Goal: Task Accomplishment & Management: Manage account settings

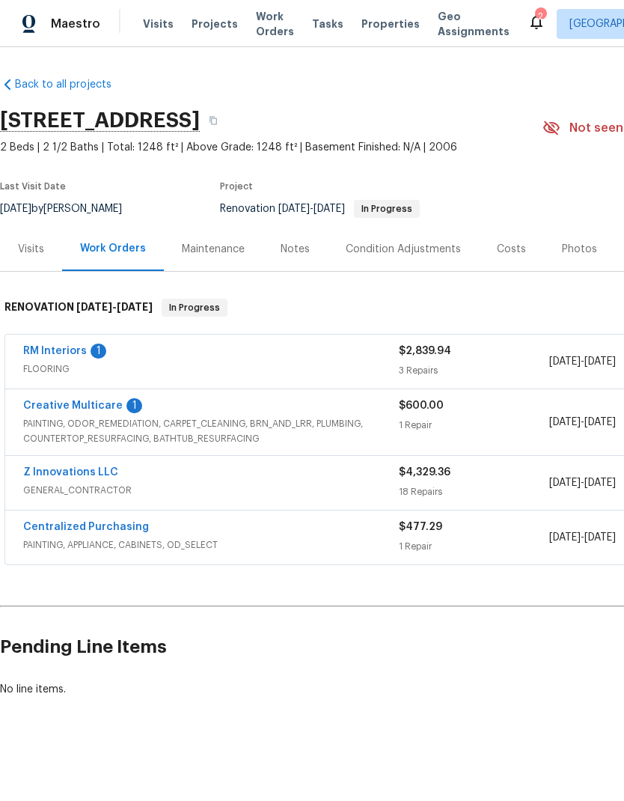
click at [96, 407] on link "Creative Multicare" at bounding box center [73, 406] width 100 height 10
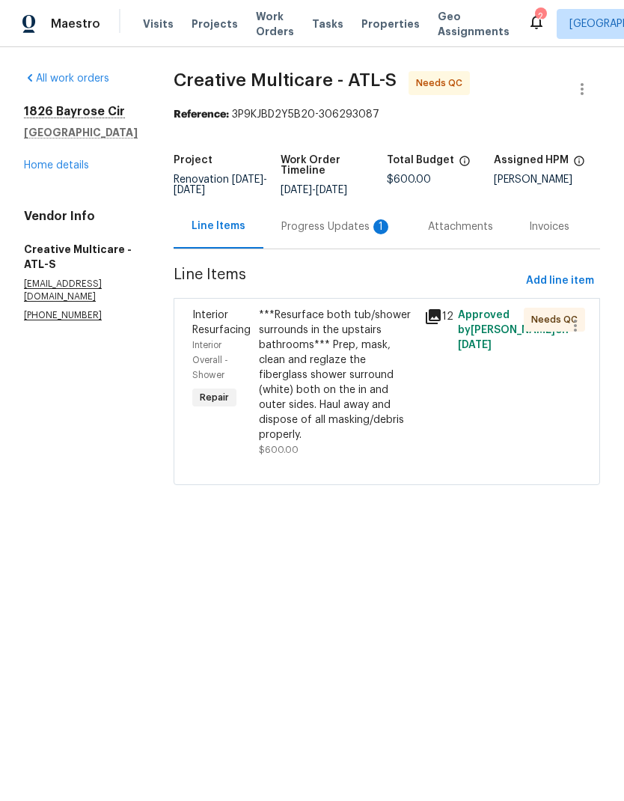
click at [340, 234] on div "Progress Updates 1" at bounding box center [337, 226] width 111 height 15
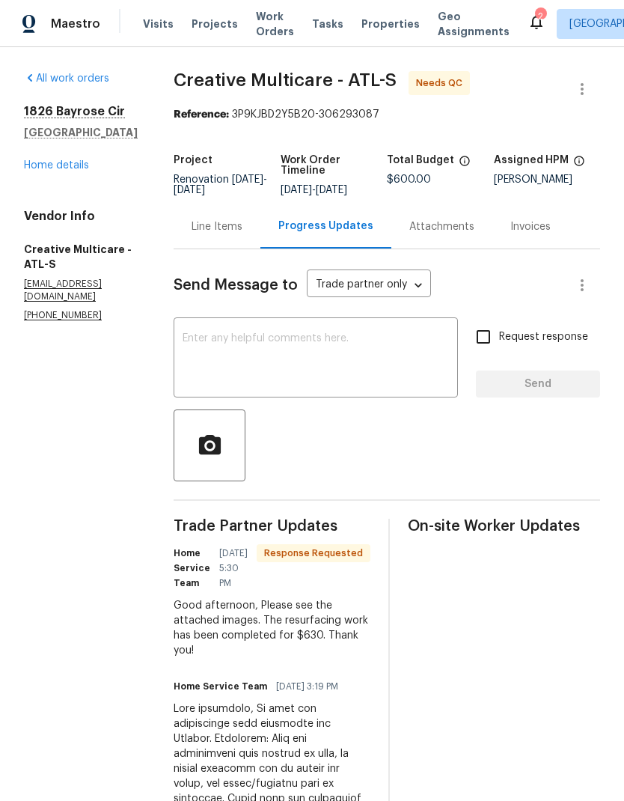
click at [243, 234] on div "Line Items" at bounding box center [217, 226] width 51 height 15
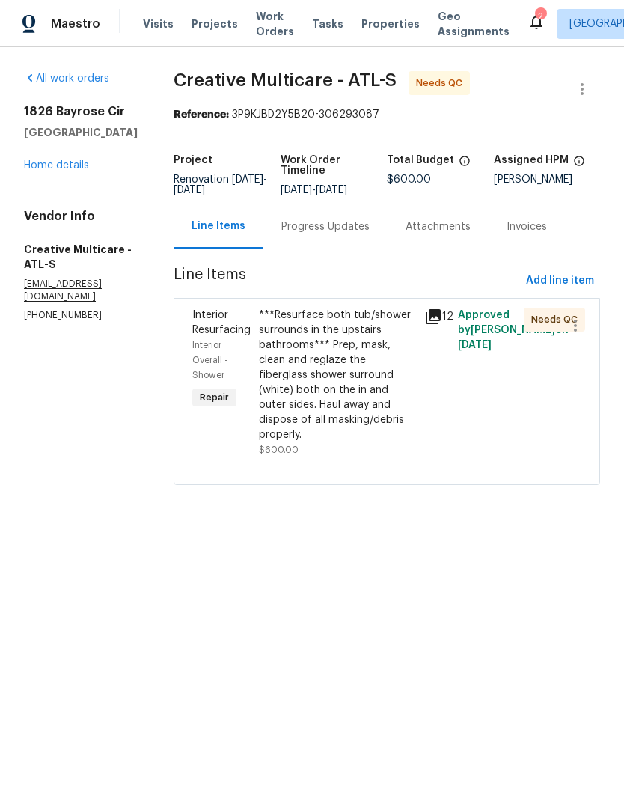
click at [373, 370] on div "***Resurface both tub/shower surrounds in the upstairs bathrooms*** Prep, mask,…" at bounding box center [337, 375] width 157 height 135
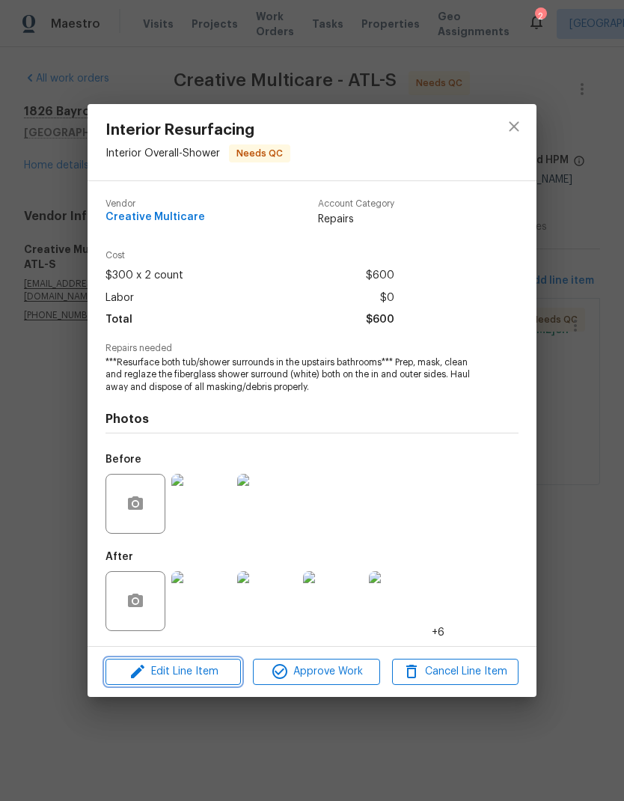
click at [226, 683] on button "Edit Line Item" at bounding box center [174, 672] width 136 height 26
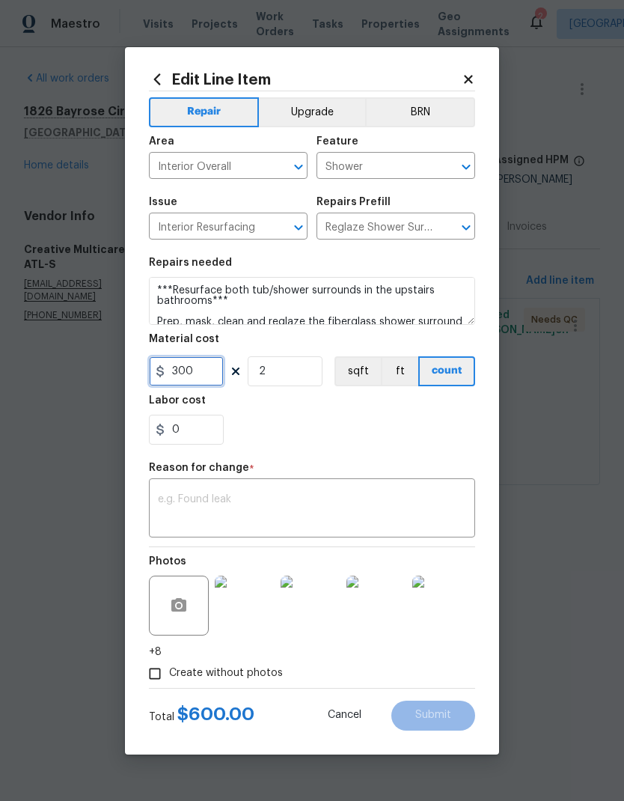
click at [214, 371] on input "300" at bounding box center [186, 371] width 75 height 30
type input "630"
click at [302, 378] on input "2" at bounding box center [285, 371] width 75 height 30
type input "1"
click at [271, 491] on div "x ​" at bounding box center [312, 509] width 326 height 55
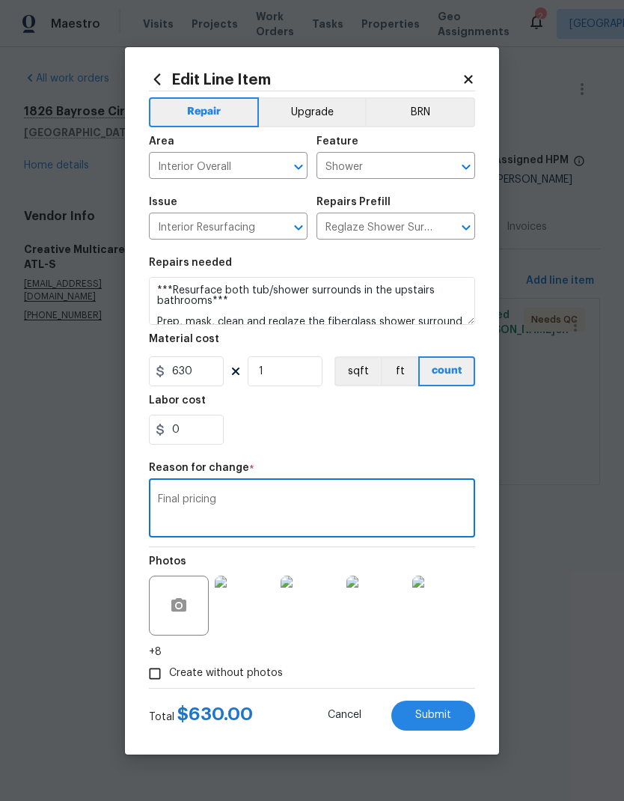
type textarea "Final pricing"
click at [441, 718] on span "Submit" at bounding box center [434, 715] width 36 height 11
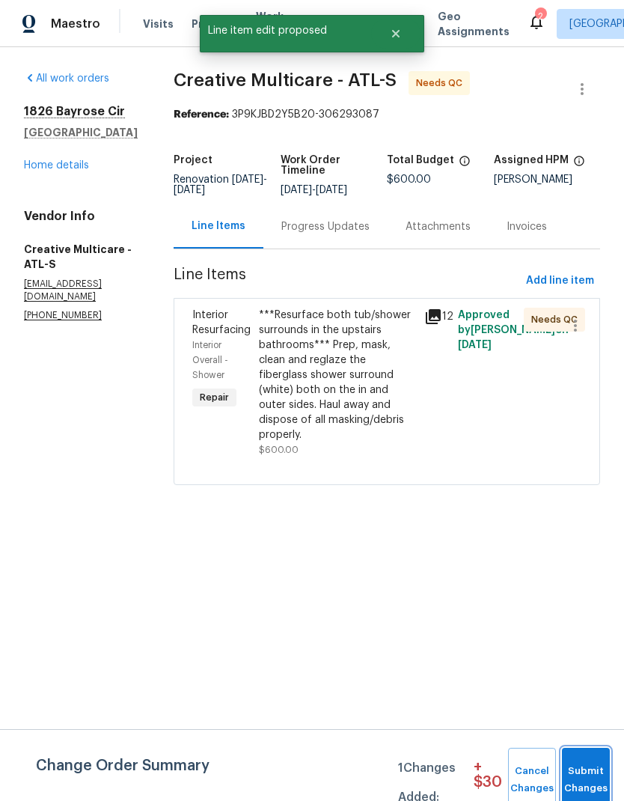
click at [590, 767] on span "Submit Changes" at bounding box center [586, 780] width 33 height 34
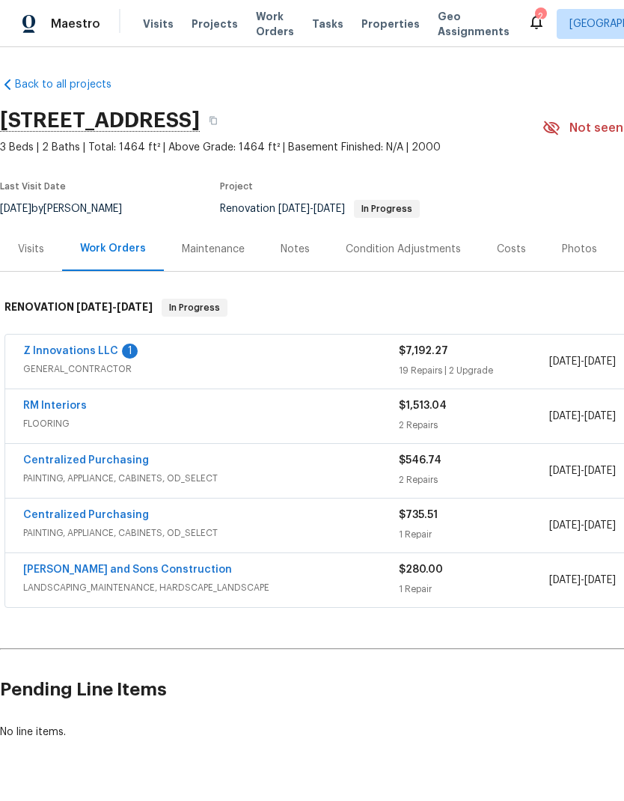
click at [92, 353] on link "Z Innovations LLC" at bounding box center [70, 351] width 95 height 10
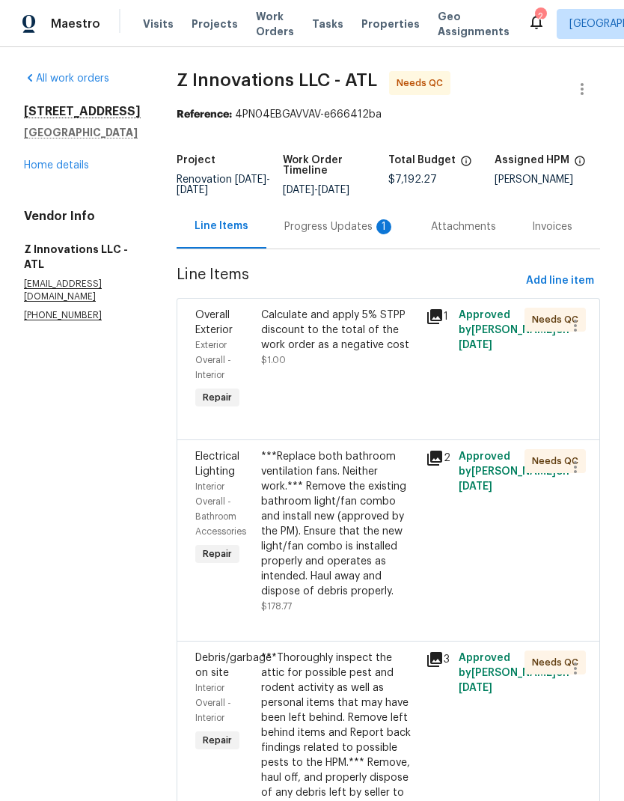
click at [341, 224] on div "Progress Updates 1" at bounding box center [340, 226] width 111 height 15
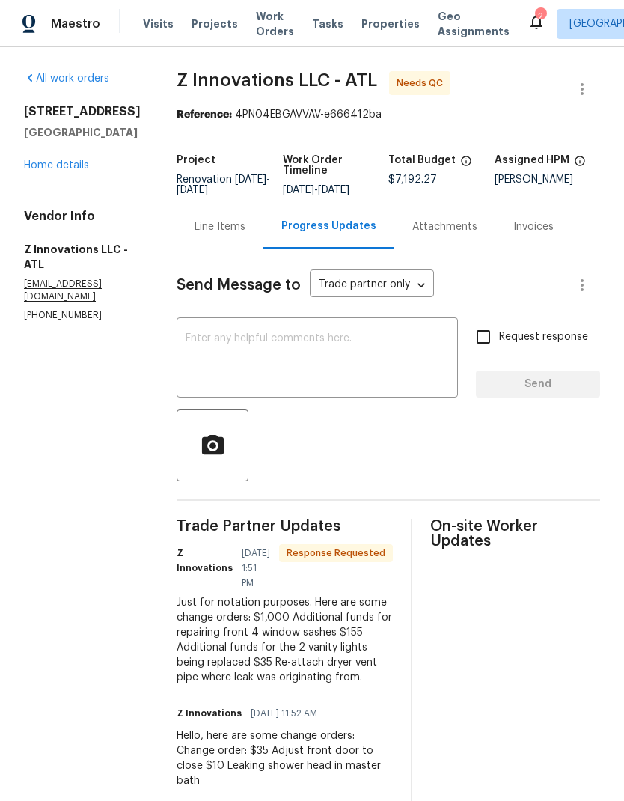
click at [230, 229] on div "Line Items" at bounding box center [220, 226] width 51 height 15
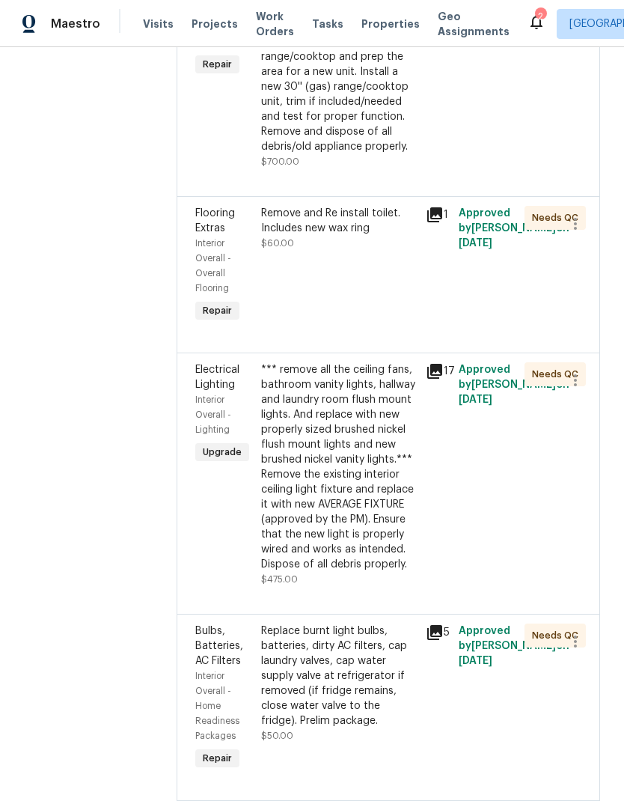
scroll to position [3746, 0]
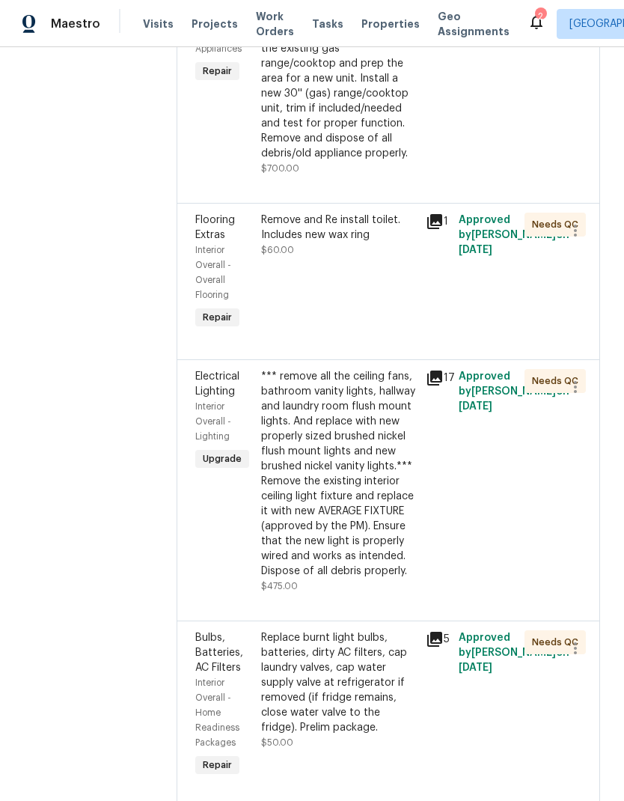
click at [333, 419] on div "*** remove all the ceiling fans, bathroom vanity lights, hallway and laundry ro…" at bounding box center [339, 474] width 156 height 210
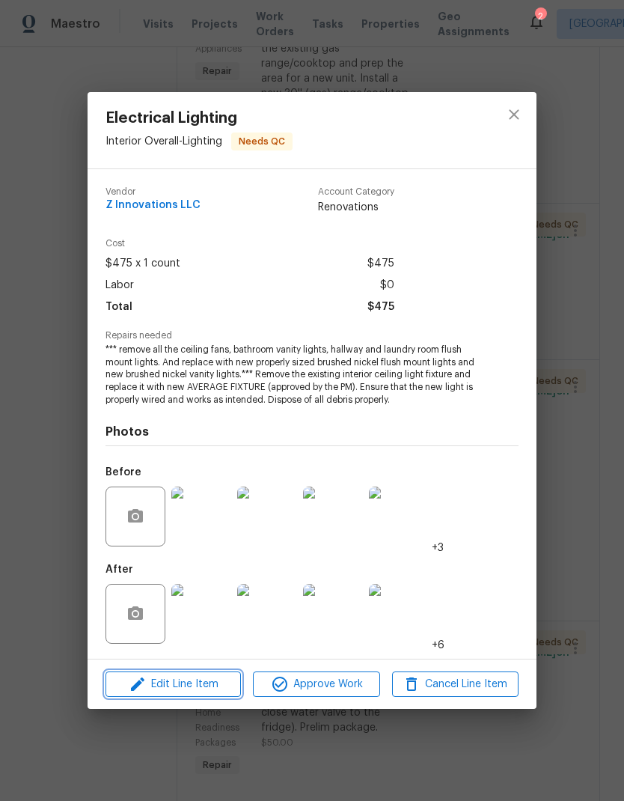
click at [207, 686] on span "Edit Line Item" at bounding box center [173, 684] width 127 height 19
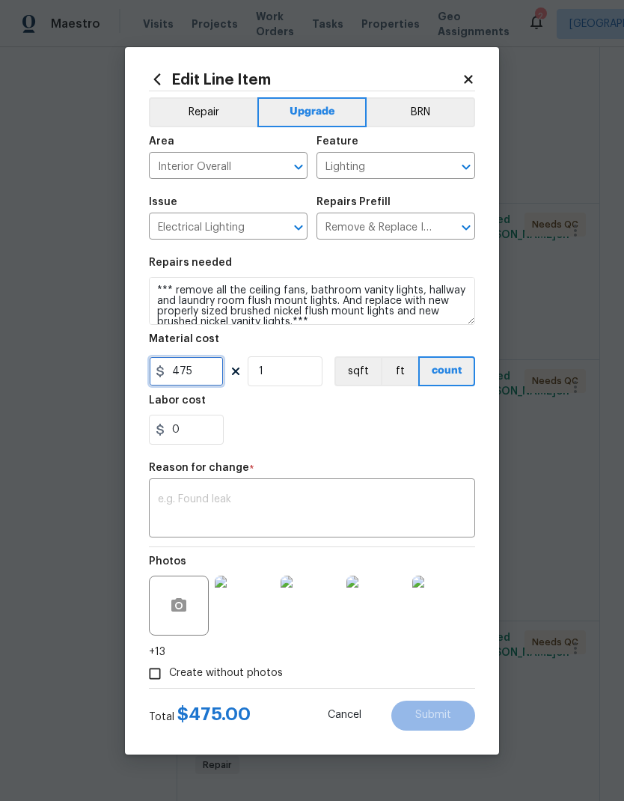
click at [201, 383] on input "475" at bounding box center [186, 371] width 75 height 30
type input "630"
click at [204, 497] on textarea at bounding box center [312, 509] width 308 height 31
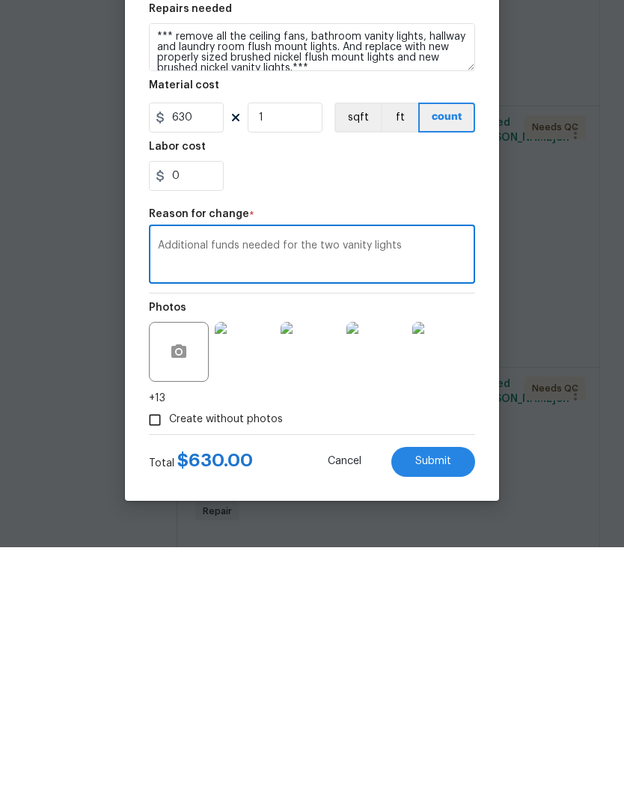
scroll to position [60, 0]
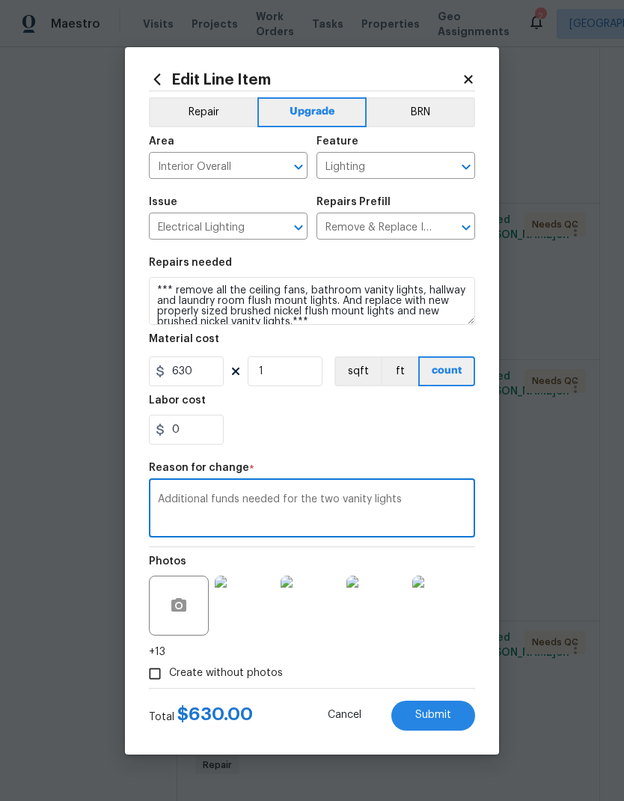
type textarea "Additional funds needed for the two vanity lights"
click at [445, 719] on span "Submit" at bounding box center [434, 715] width 36 height 11
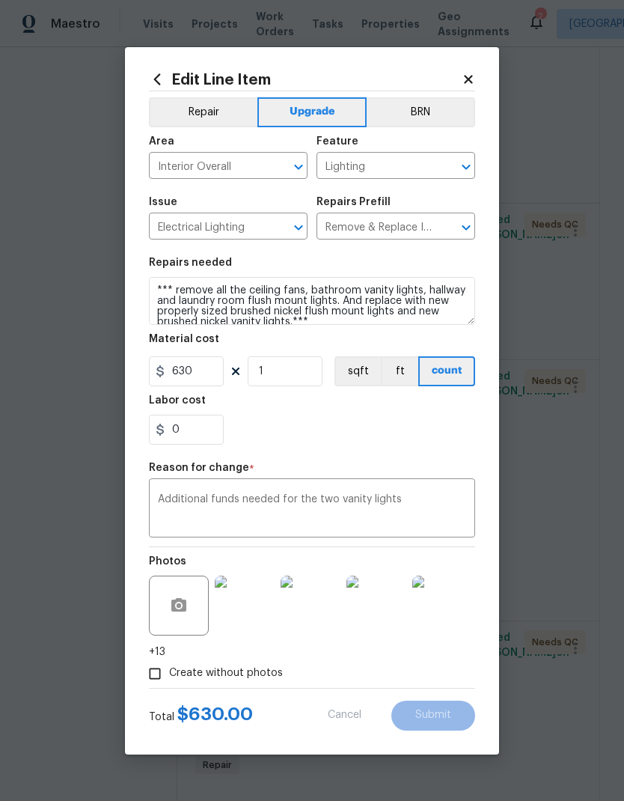
type input "475"
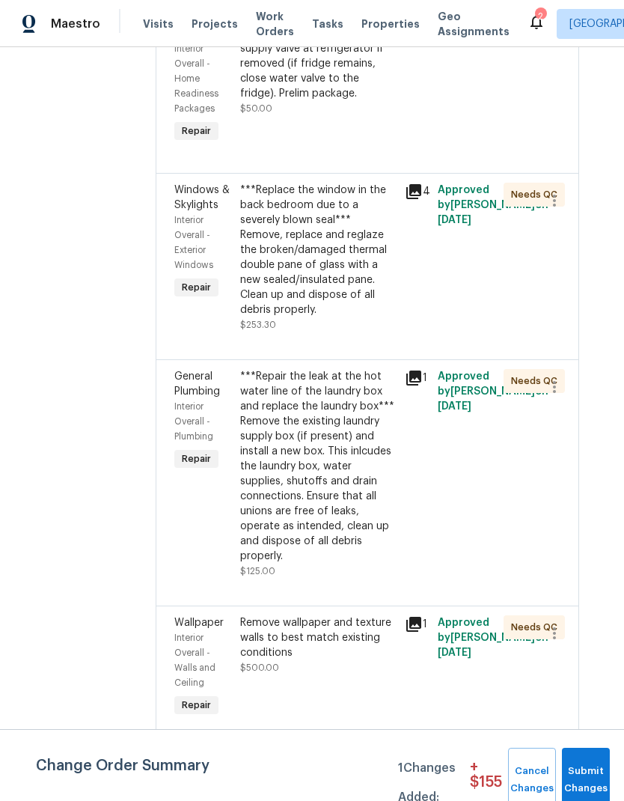
scroll to position [4605, 21]
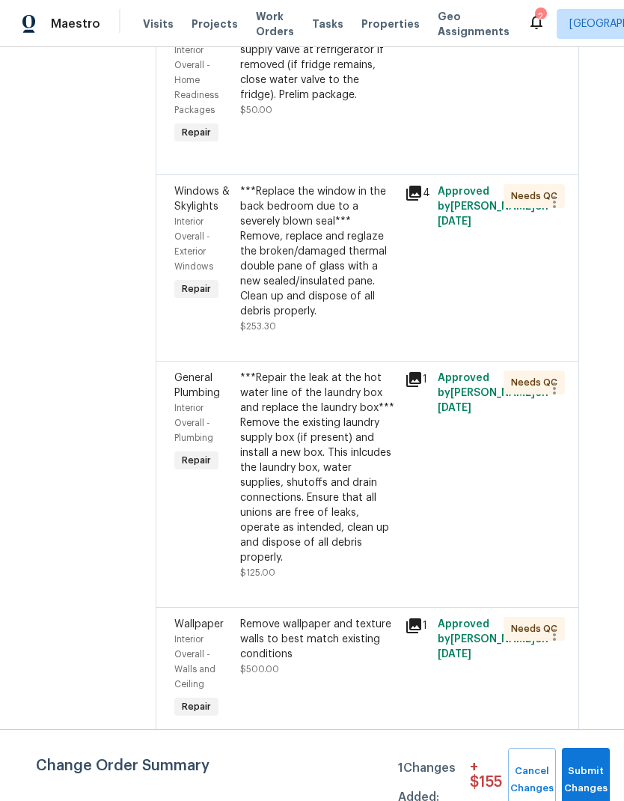
click at [333, 396] on div "***Repair the leak at the hot water line of the laundry box and replace the lau…" at bounding box center [318, 468] width 156 height 195
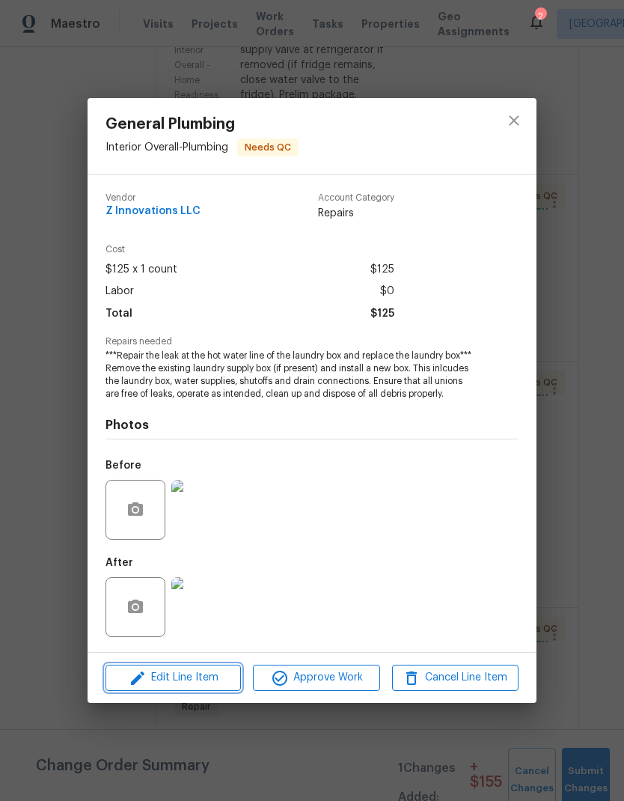
click at [209, 691] on button "Edit Line Item" at bounding box center [174, 678] width 136 height 26
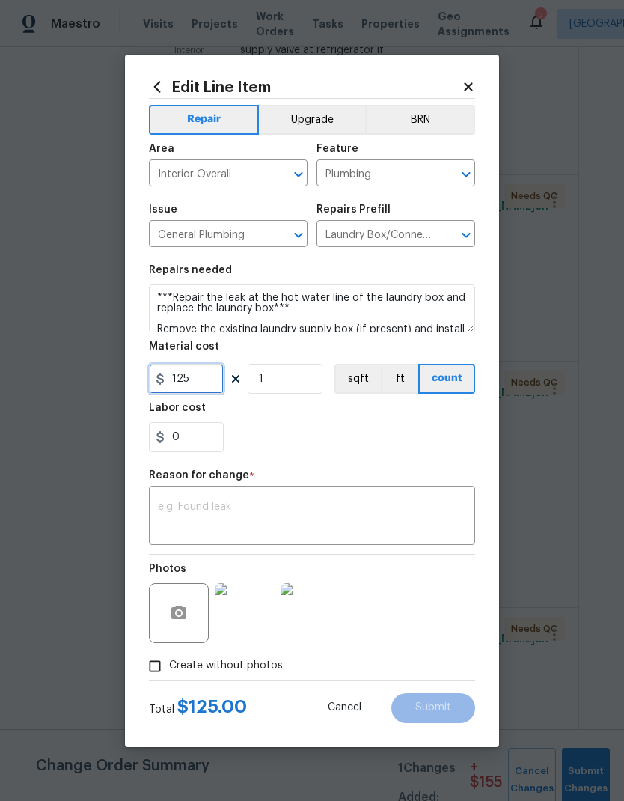
click at [204, 388] on input "125" at bounding box center [186, 379] width 75 height 30
type input "160"
click at [231, 502] on textarea at bounding box center [312, 517] width 308 height 31
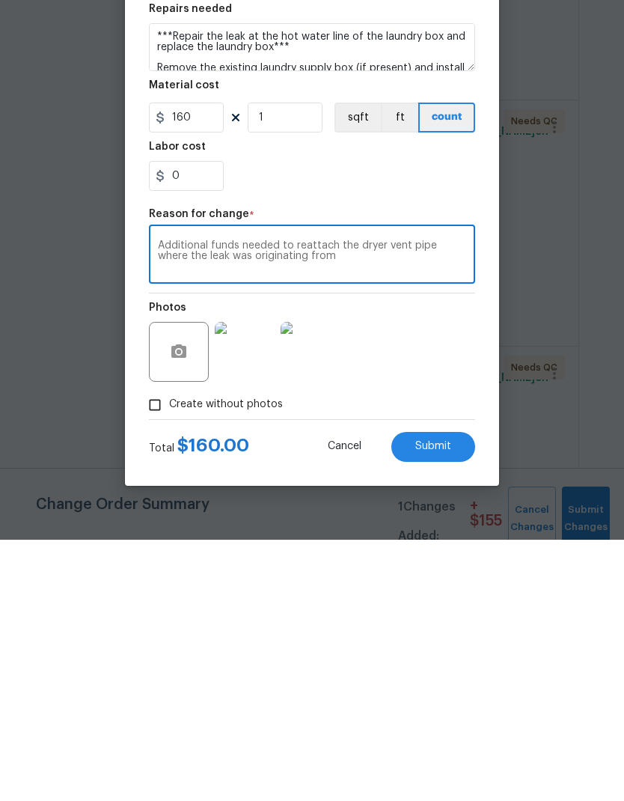
type textarea "Additional funds needed to reattach the dryer vent pipe where the leak was orig…"
click at [457, 693] on button "Submit" at bounding box center [434, 708] width 84 height 30
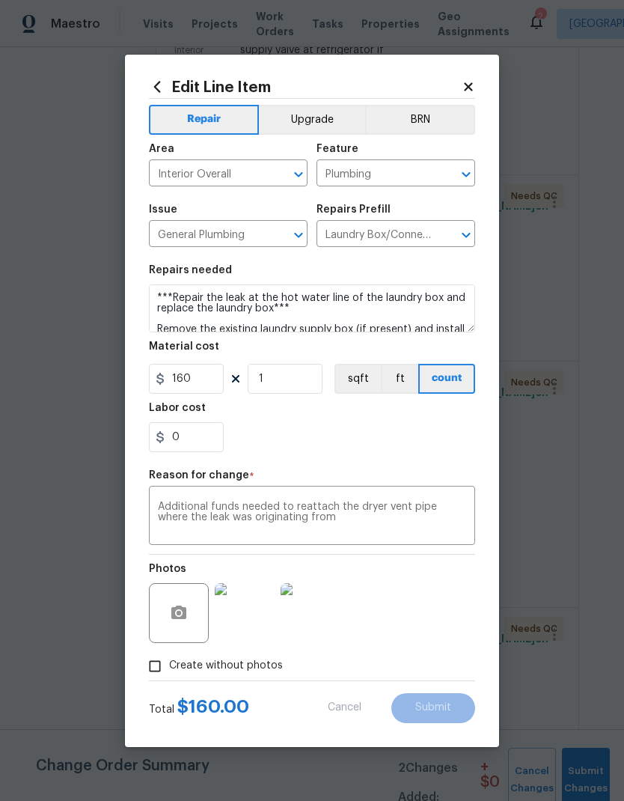
type input "125"
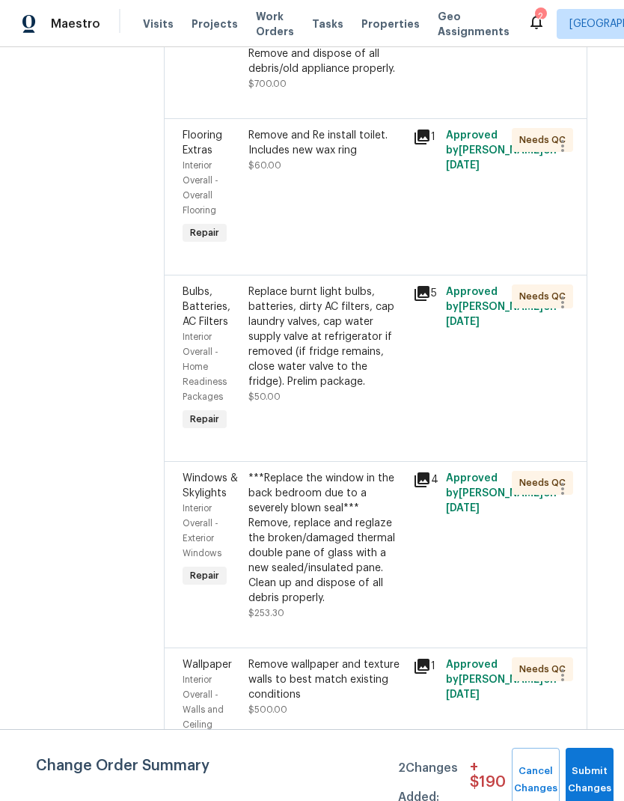
scroll to position [4810, 9]
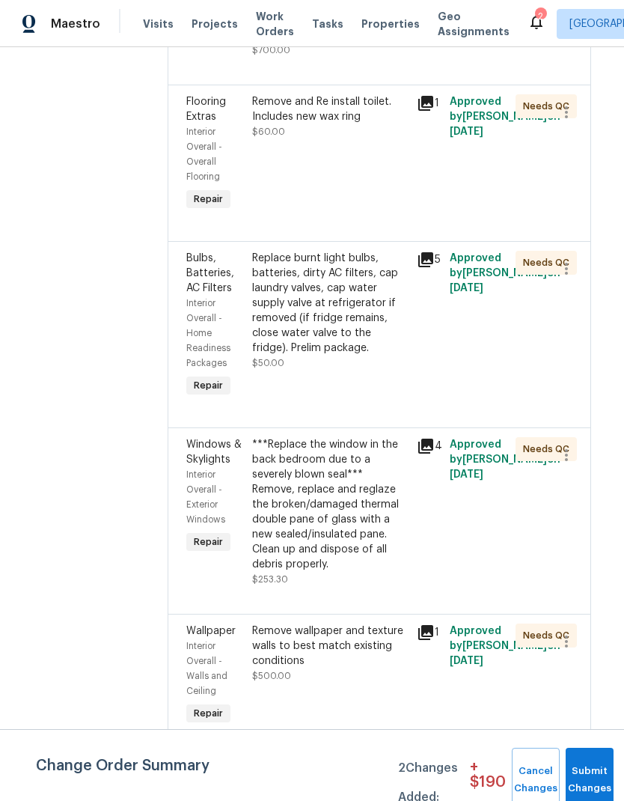
click at [308, 437] on div "***Replace the window in the back bedroom due to a severely blown seal*** Remov…" at bounding box center [330, 504] width 156 height 135
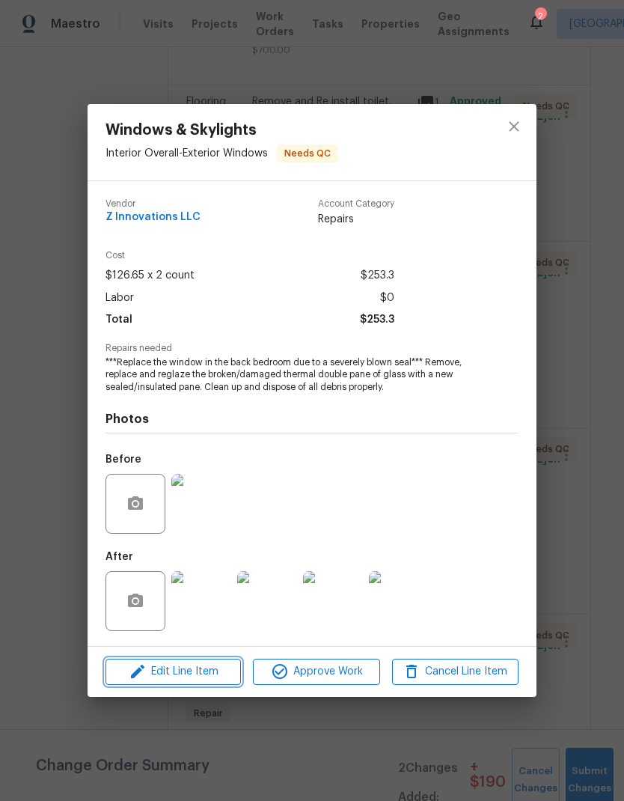
click at [207, 681] on span "Edit Line Item" at bounding box center [173, 672] width 127 height 19
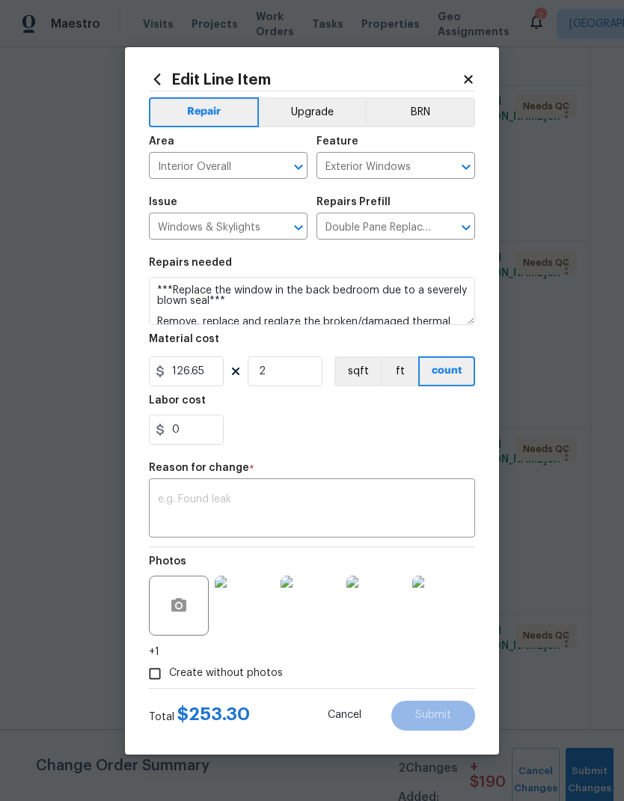
click at [376, 618] on img at bounding box center [377, 606] width 60 height 60
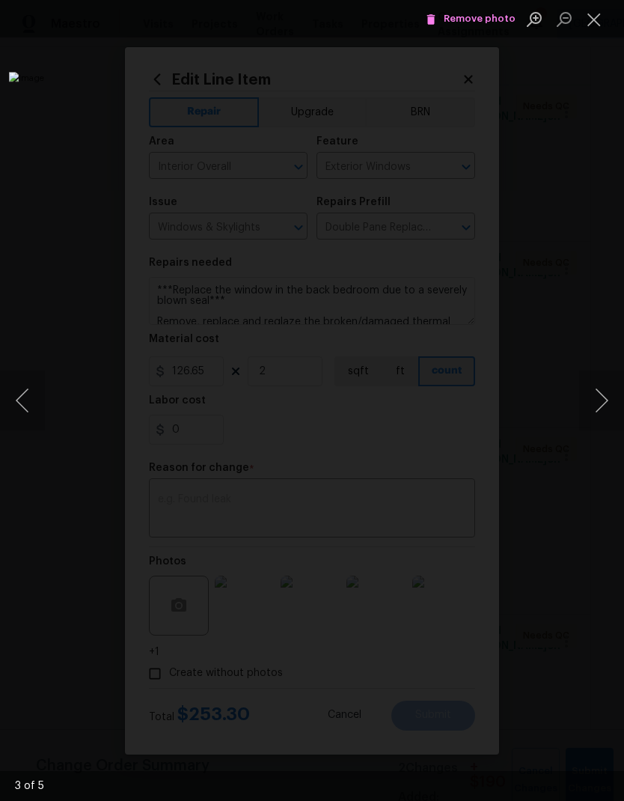
click at [596, 22] on button "Close lightbox" at bounding box center [594, 19] width 30 height 26
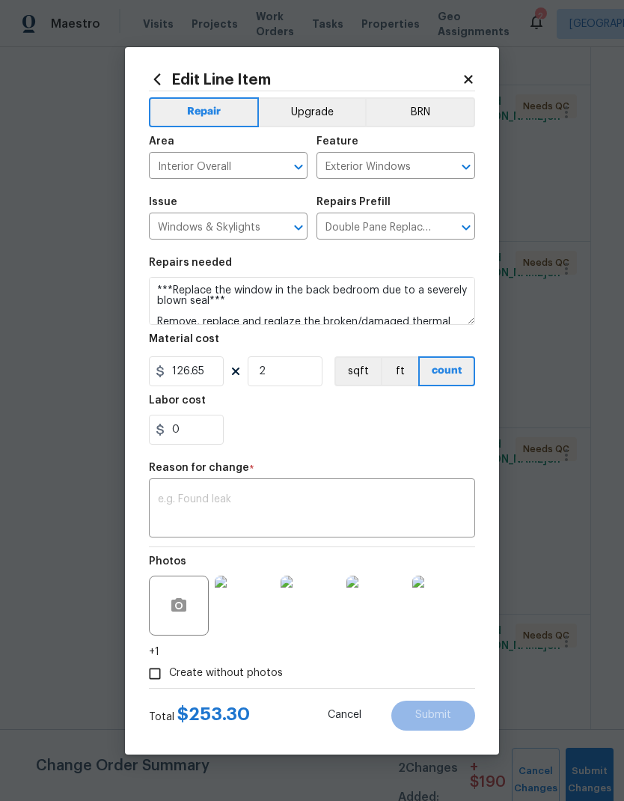
click at [197, 497] on textarea at bounding box center [312, 509] width 308 height 31
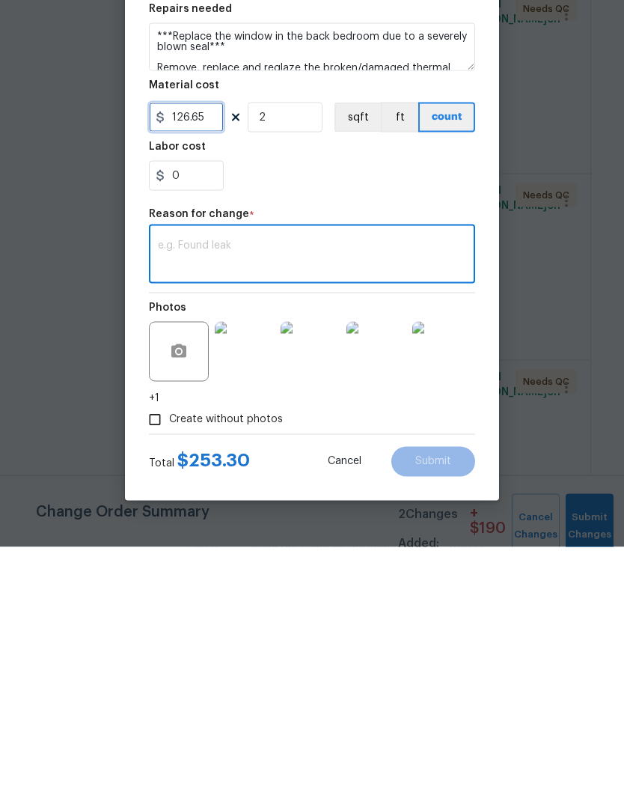
click at [175, 356] on input "126.65" at bounding box center [186, 371] width 75 height 30
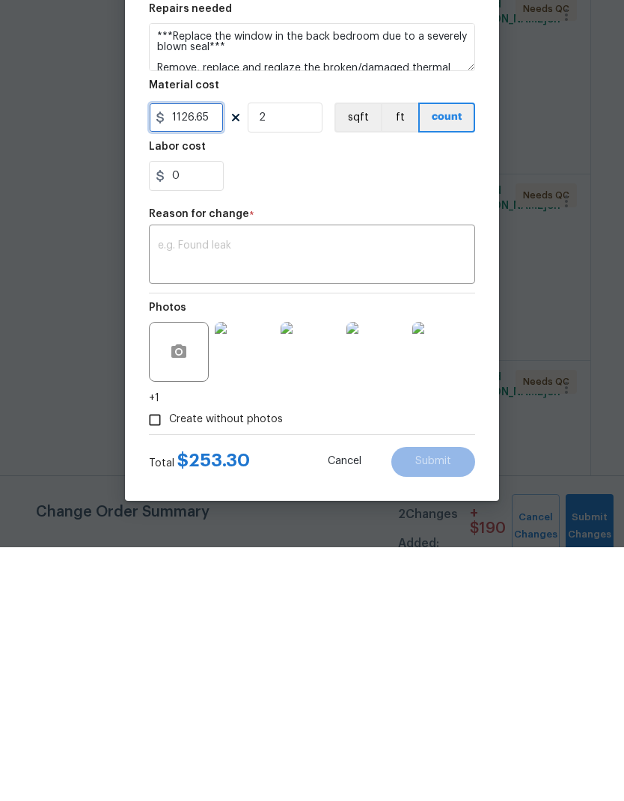
type input "1126.65"
click at [243, 494] on textarea at bounding box center [312, 509] width 308 height 31
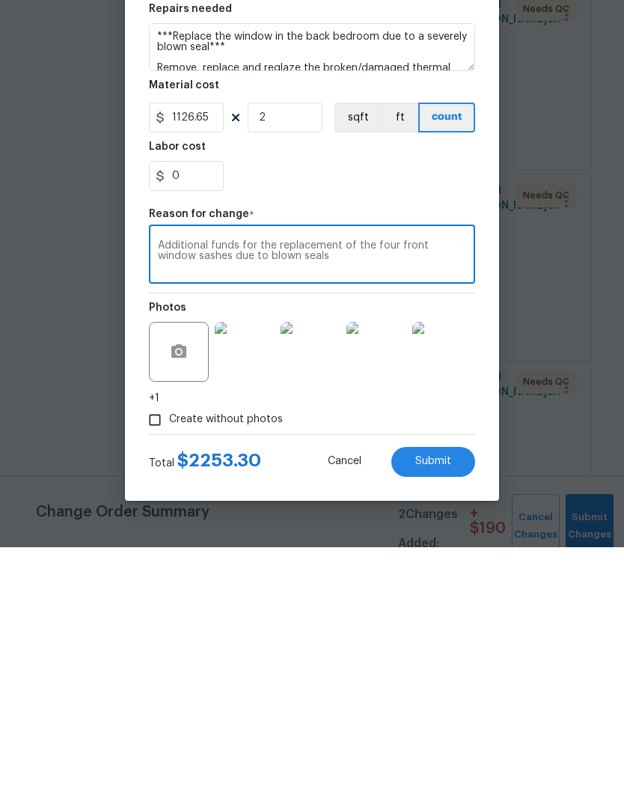
type textarea "Additional funds for the replacement of the four front window sashes due to blo…"
click at [180, 598] on icon "button" at bounding box center [178, 604] width 15 height 13
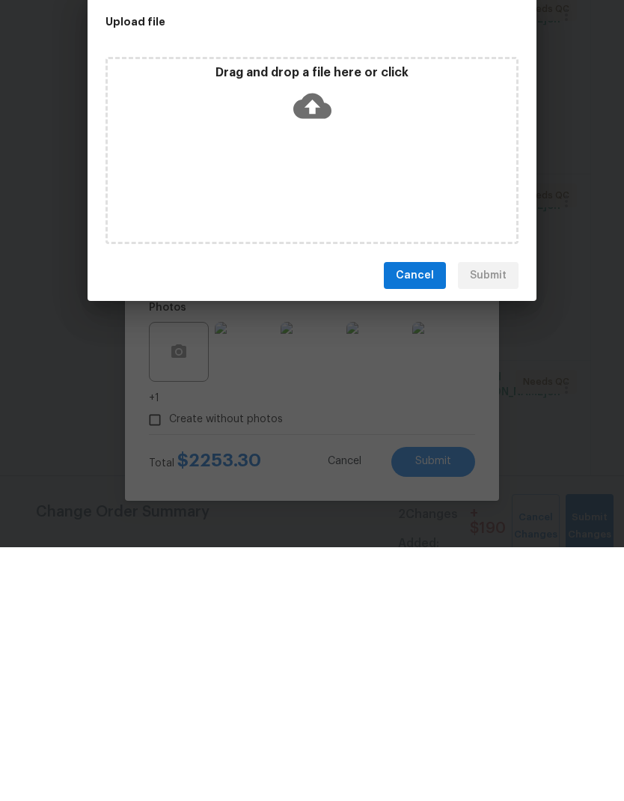
scroll to position [60, 0]
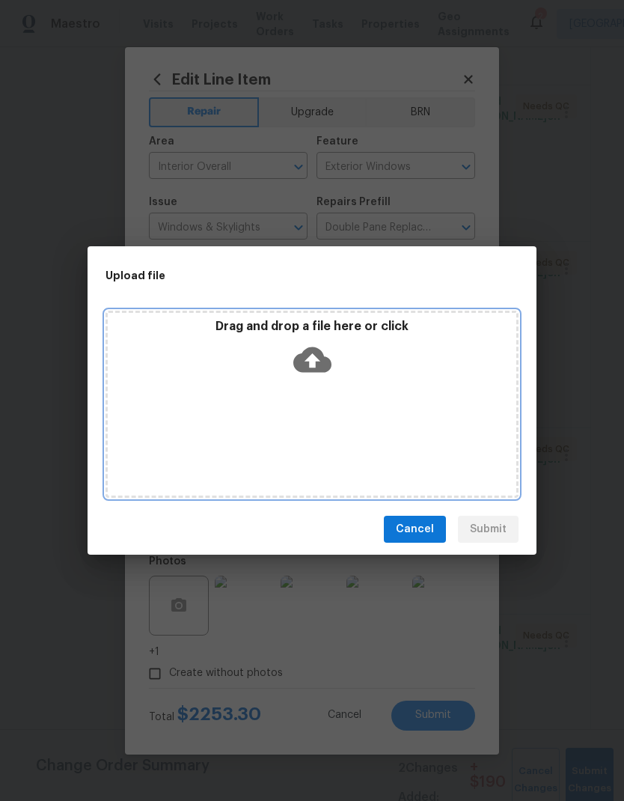
click at [323, 359] on icon at bounding box center [312, 359] width 38 height 25
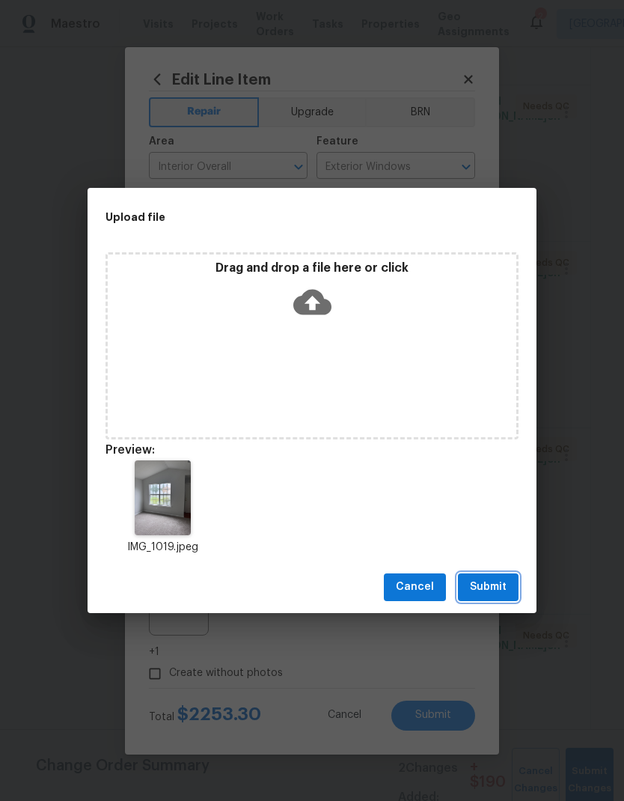
click at [496, 598] on button "Submit" at bounding box center [488, 587] width 61 height 28
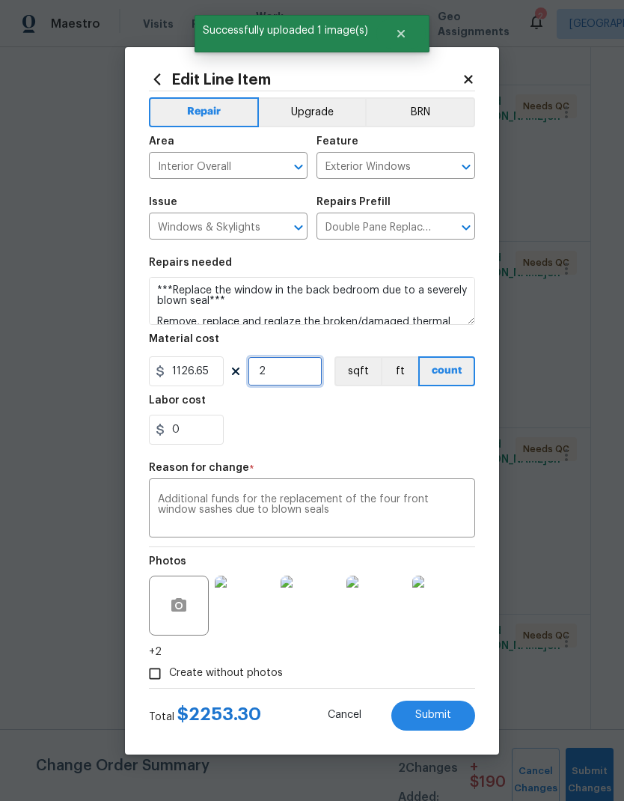
click at [292, 377] on input "2" at bounding box center [285, 371] width 75 height 30
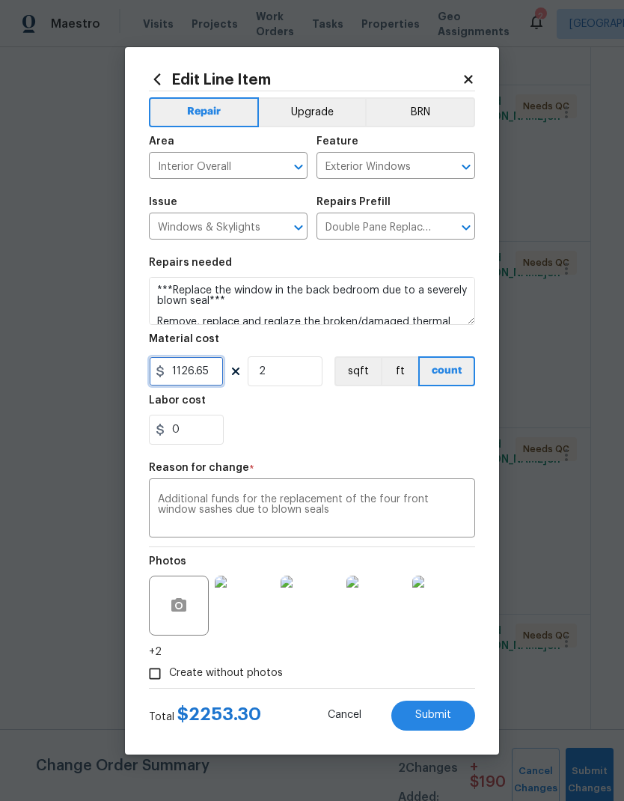
click at [191, 369] on input "1126.65" at bounding box center [186, 371] width 75 height 30
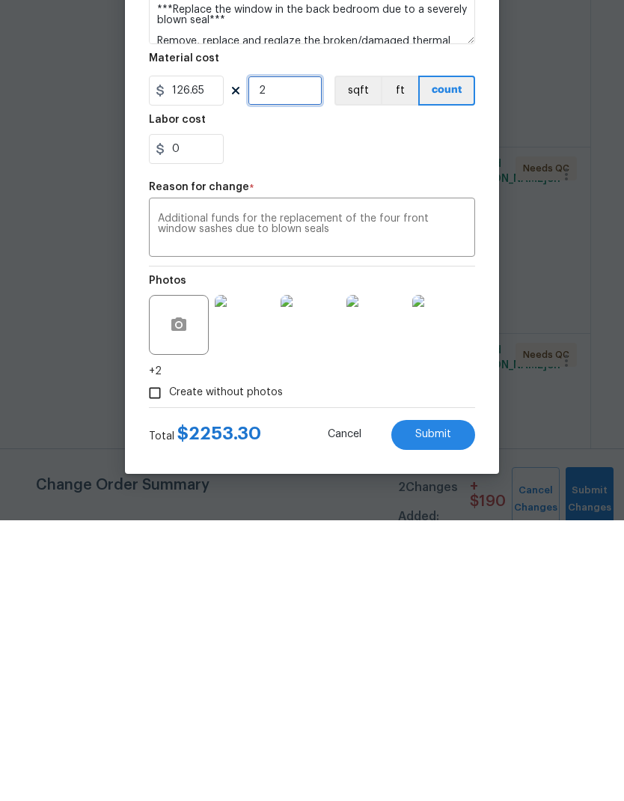
click at [311, 356] on input "2" at bounding box center [285, 371] width 75 height 30
click at [211, 356] on input "126.65" at bounding box center [186, 371] width 75 height 30
click at [305, 356] on input "2" at bounding box center [285, 371] width 75 height 30
type input "1253.3"
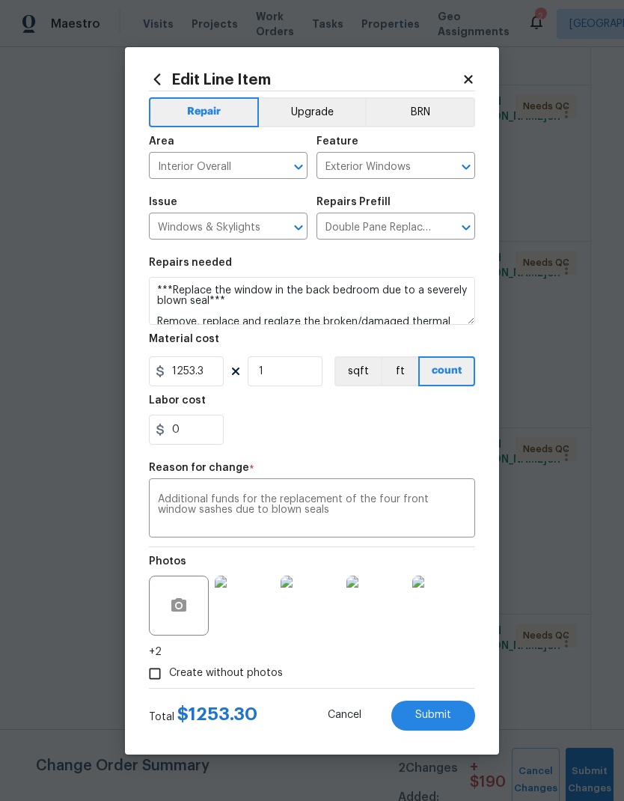
click at [442, 713] on span "Submit" at bounding box center [434, 715] width 36 height 11
type input "2"
type input "126.65"
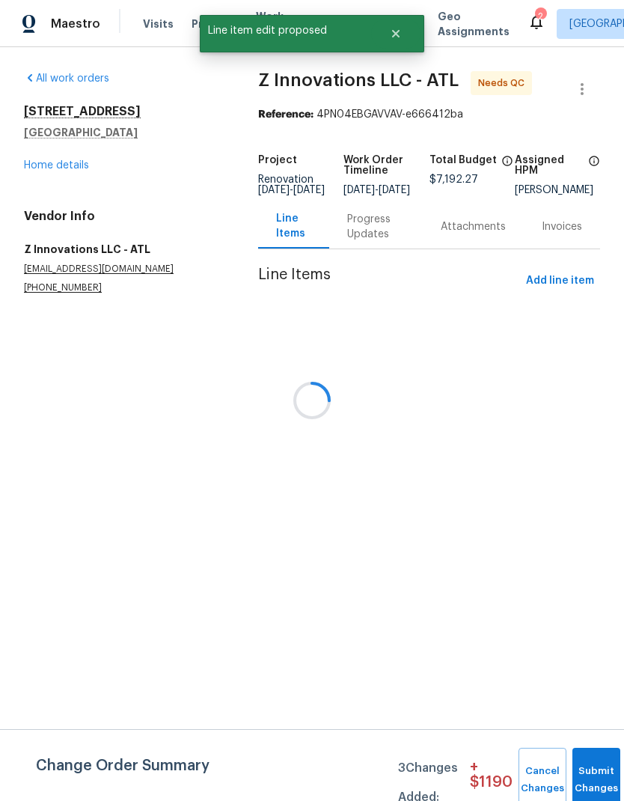
scroll to position [0, 0]
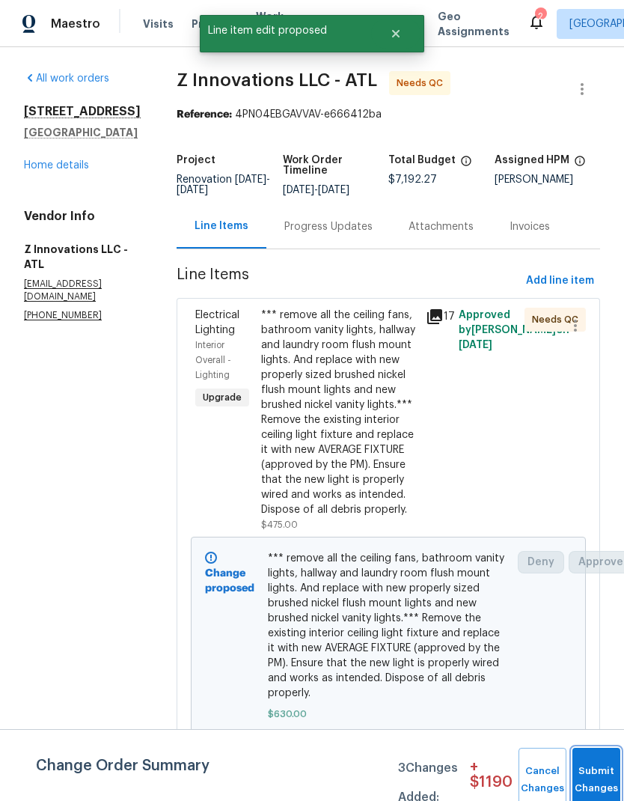
click at [591, 769] on button "Submit Changes" at bounding box center [597, 780] width 48 height 64
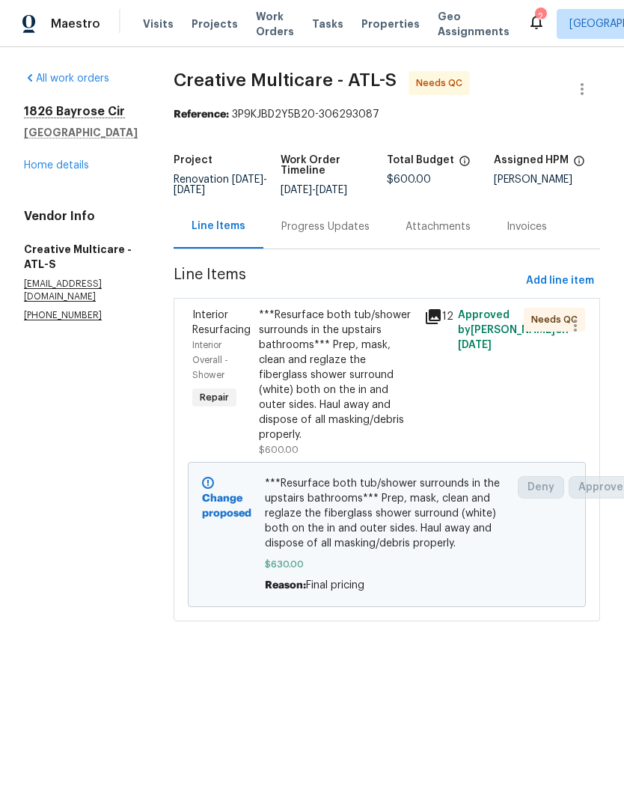
click at [43, 170] on link "Home details" at bounding box center [56, 165] width 65 height 10
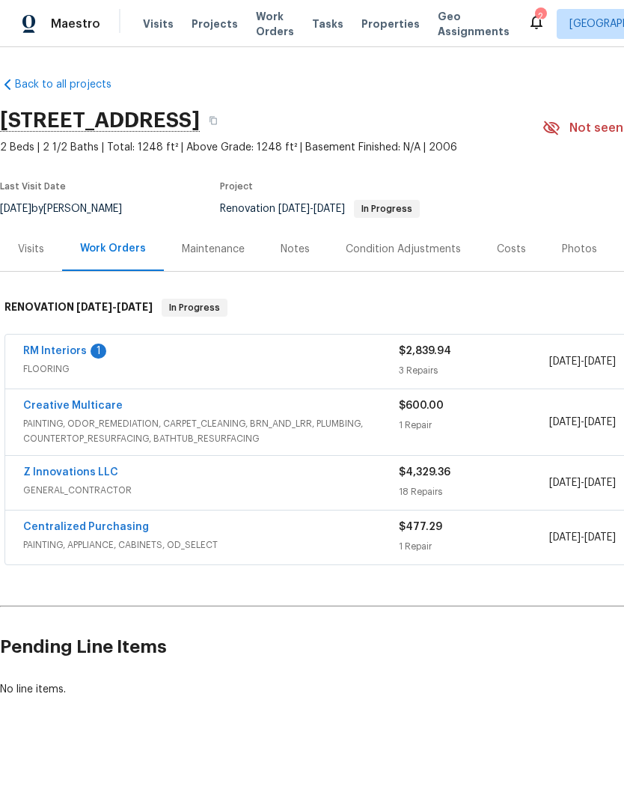
click at [94, 476] on link "Z Innovations LLC" at bounding box center [70, 472] width 95 height 10
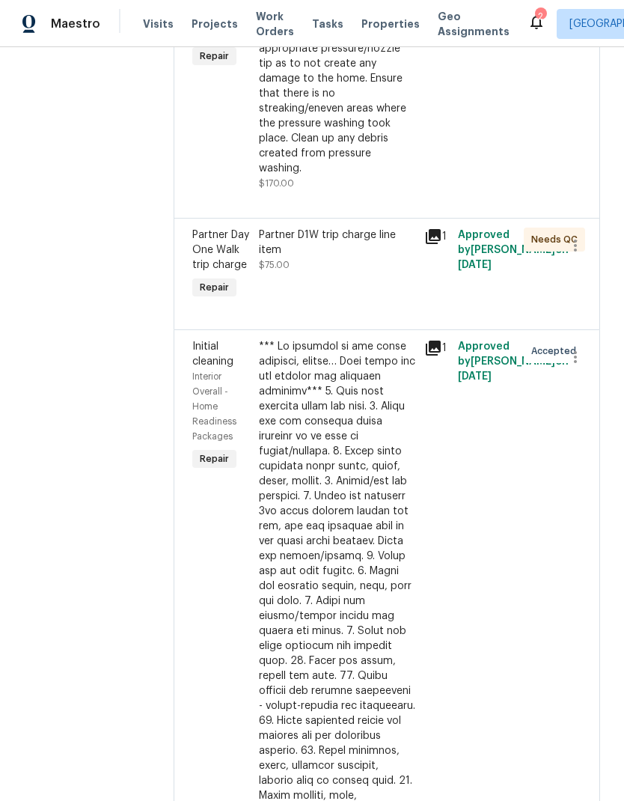
scroll to position [3662, 0]
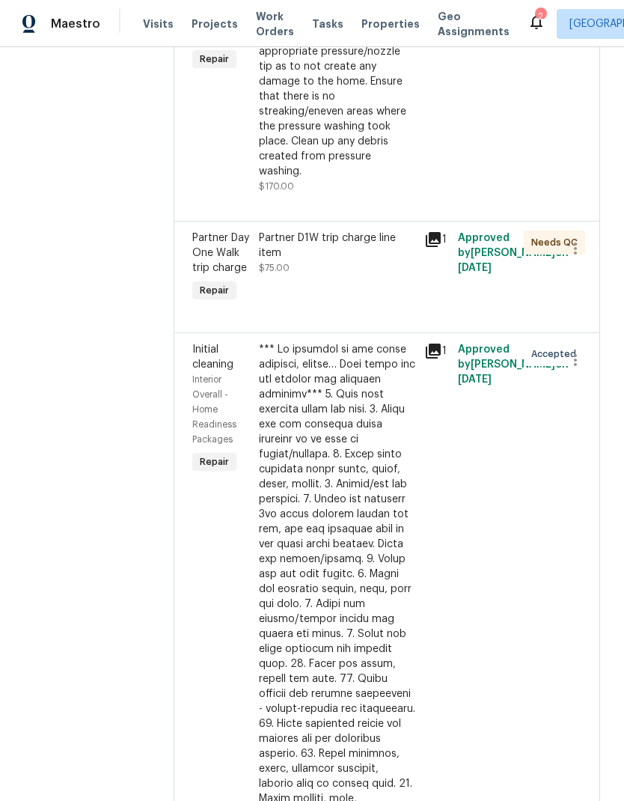
click at [436, 231] on icon at bounding box center [434, 240] width 18 height 18
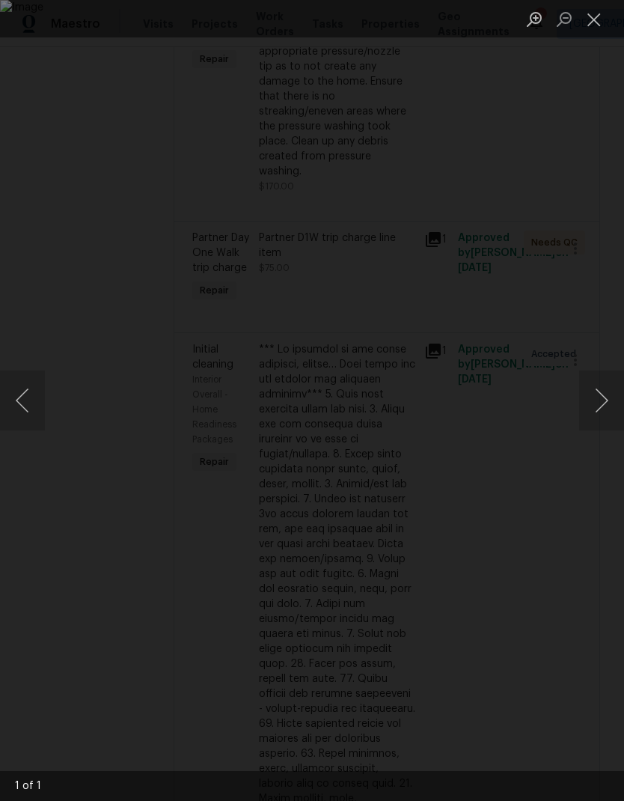
click at [595, 25] on button "Close lightbox" at bounding box center [594, 19] width 30 height 26
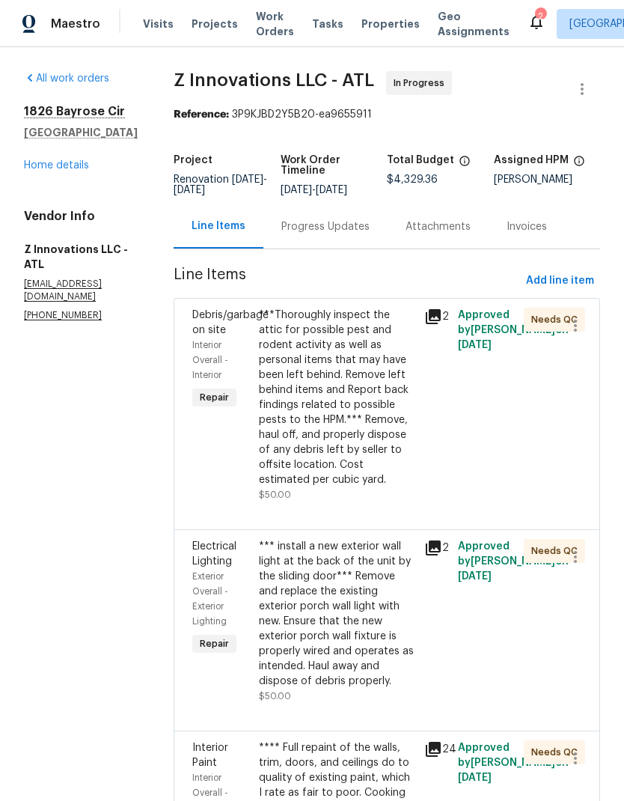
scroll to position [0, 0]
click at [574, 283] on span "Add line item" at bounding box center [560, 281] width 68 height 19
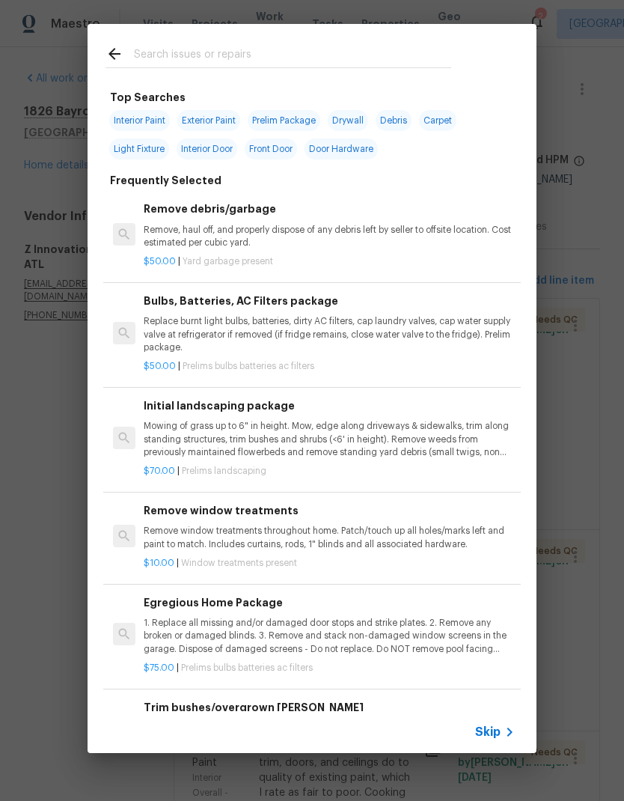
click at [219, 62] on input "text" at bounding box center [292, 56] width 317 height 22
type input "Appli"
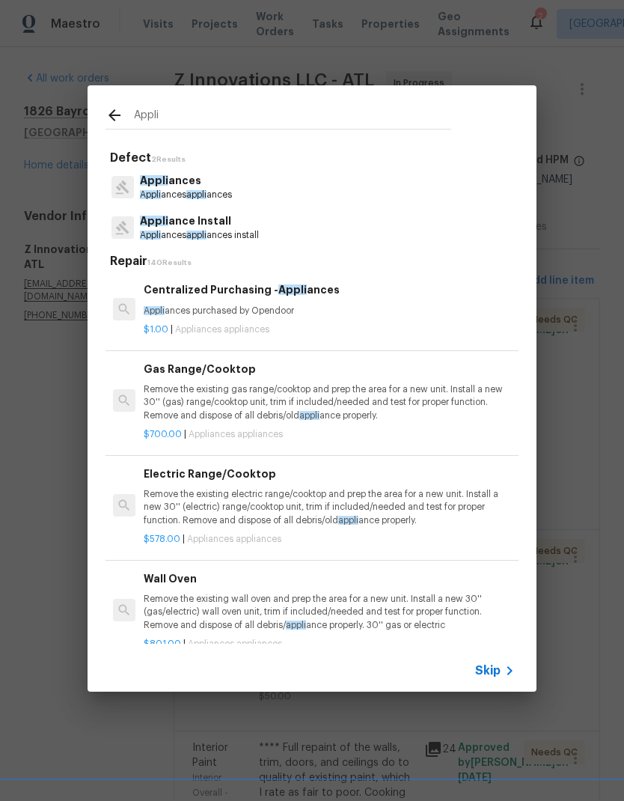
click at [210, 193] on p "Appli ances appli ances" at bounding box center [186, 195] width 92 height 13
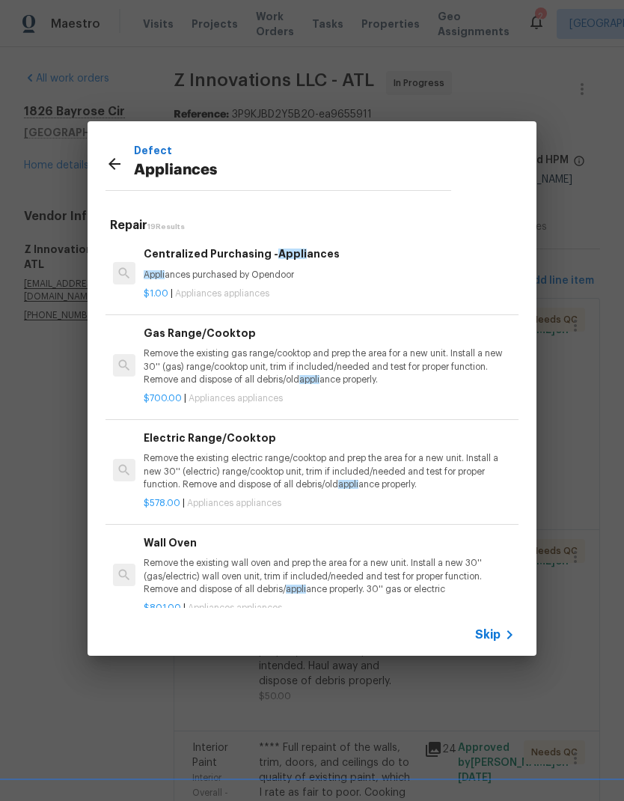
click at [114, 168] on icon at bounding box center [115, 164] width 12 height 12
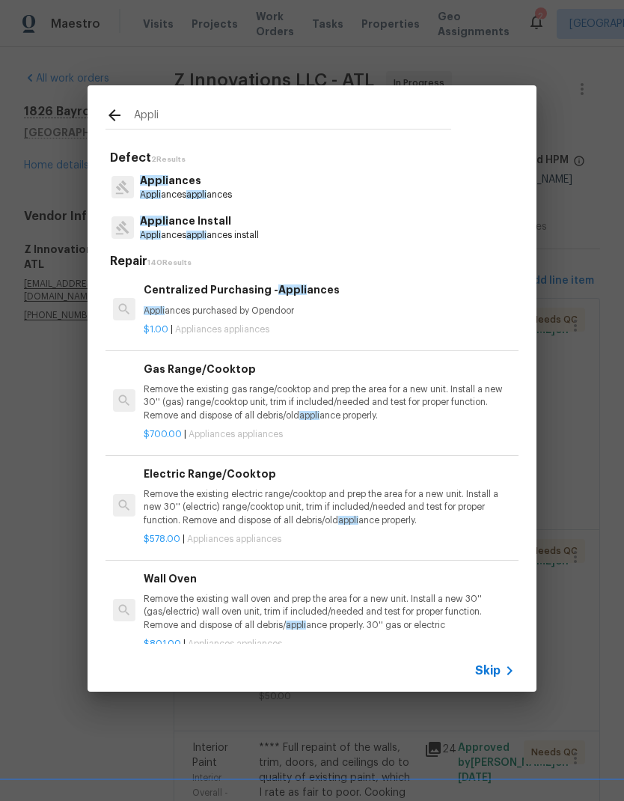
click at [214, 231] on p "Appli ances appli ances install" at bounding box center [199, 235] width 119 height 13
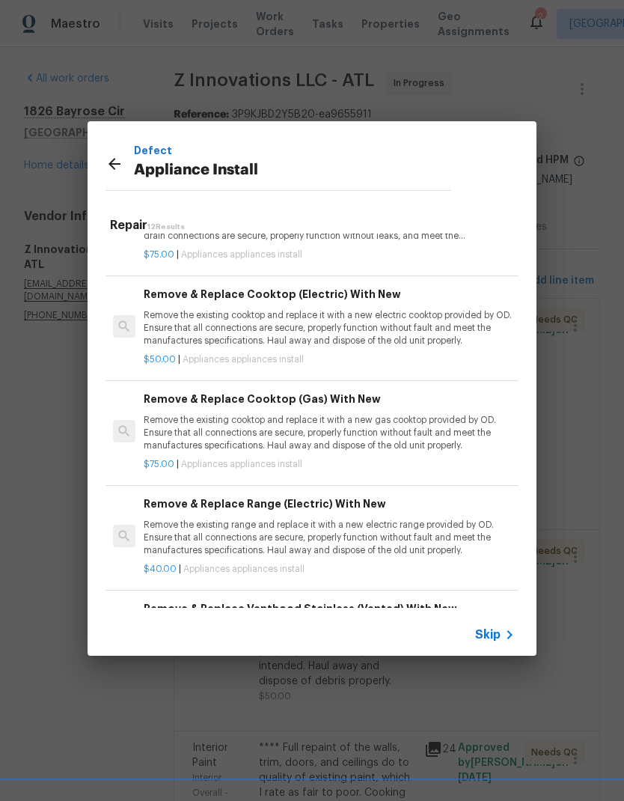
scroll to position [311, -1]
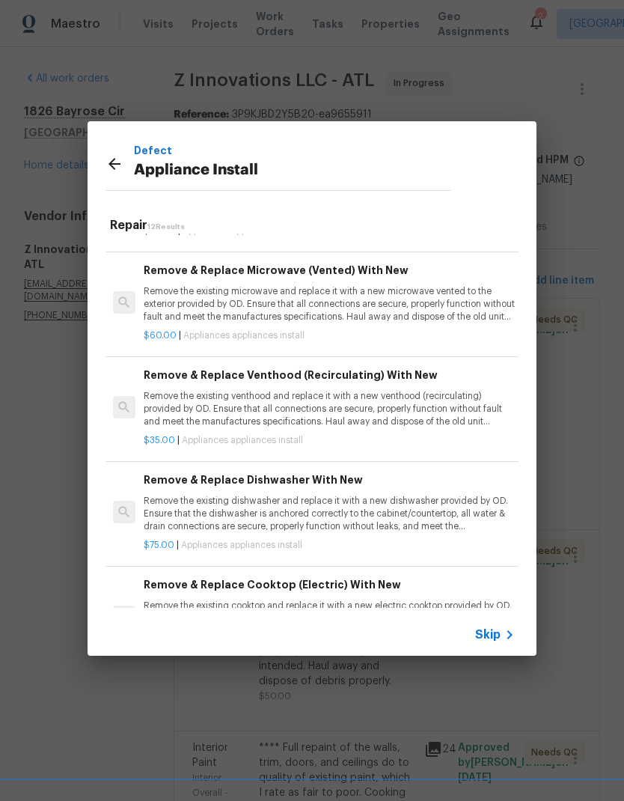
click at [123, 162] on icon at bounding box center [115, 164] width 18 height 18
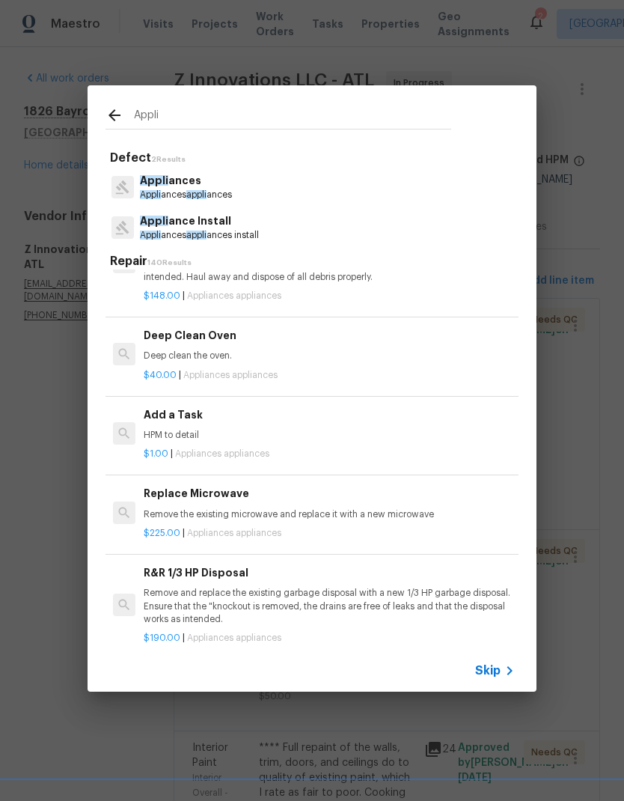
scroll to position [559, 0]
click at [175, 428] on p "HPM to detail" at bounding box center [329, 434] width 371 height 13
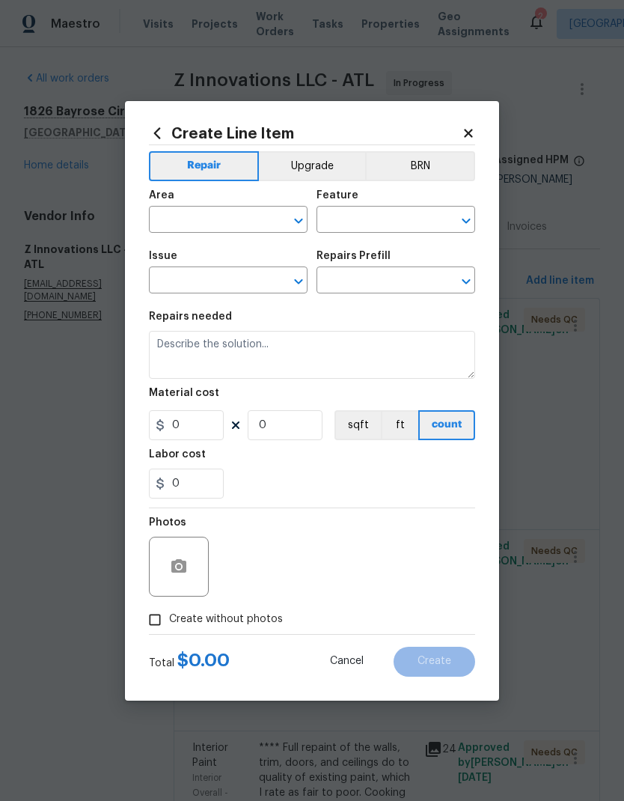
type input "Appliances"
type textarea "HPM to detail"
type input "1"
type input "Add a Task $1.00"
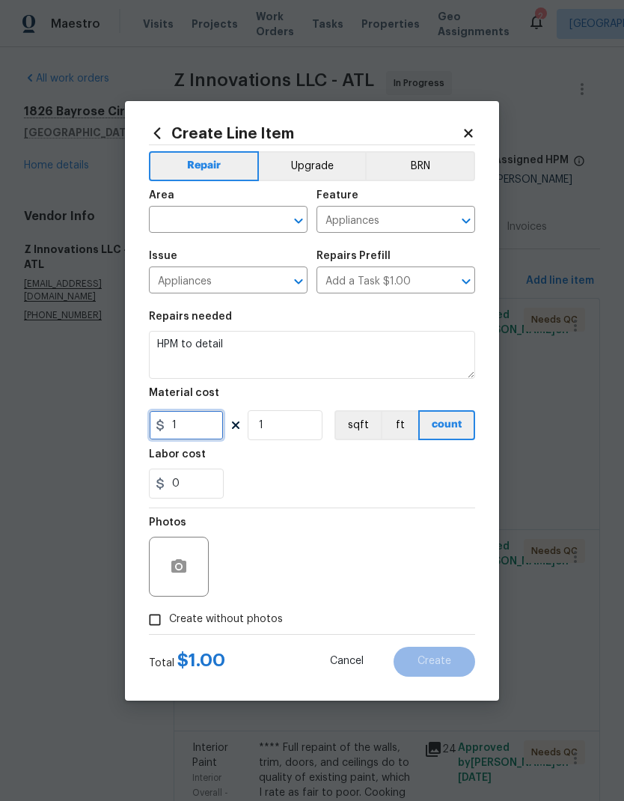
click at [175, 423] on input "1" at bounding box center [186, 425] width 75 height 30
type input "225"
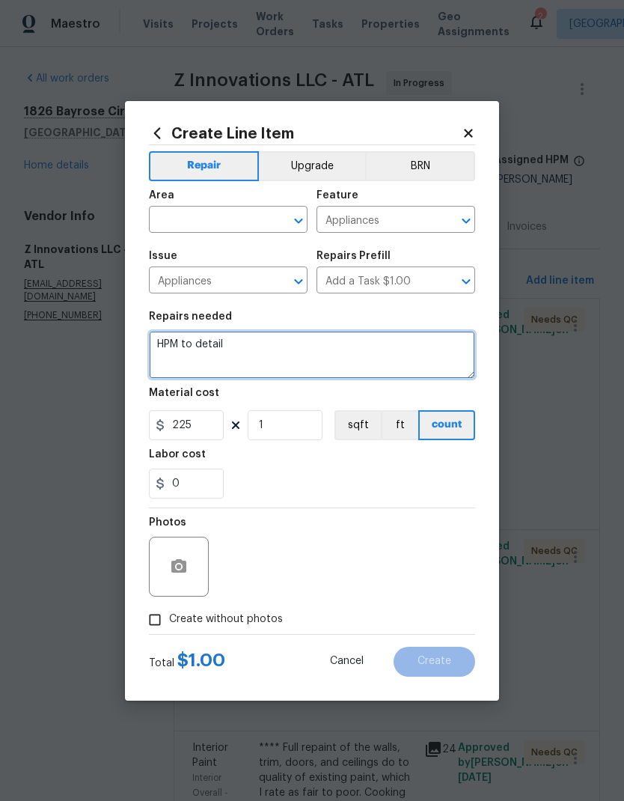
click at [210, 344] on textarea "HPM to detail" at bounding box center [312, 355] width 326 height 48
click at [168, 344] on textarea "HPM to detail" at bounding box center [312, 355] width 326 height 48
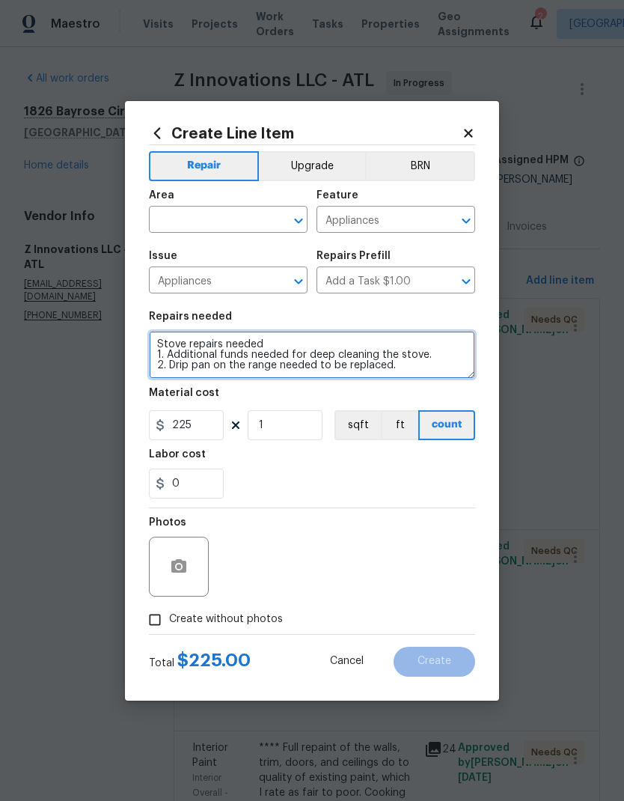
click at [207, 370] on textarea "Stove repairs needed 1. Additional funds needed for deep cleaning the stove. 2.…" at bounding box center [312, 355] width 326 height 48
click at [411, 370] on textarea "Stove repairs needed 1. Additional funds needed for deep cleaning the stove. 2.…" at bounding box center [312, 355] width 326 height 48
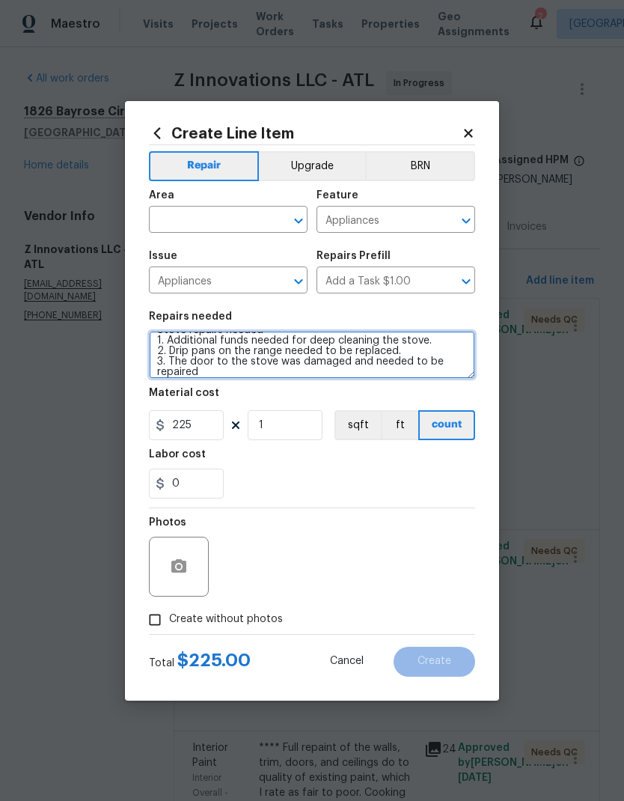
scroll to position [14, 0]
type textarea "Stove repairs needed 1. Additional funds needed for deep cleaning the stove. 2.…"
click at [241, 219] on input "text" at bounding box center [207, 221] width 117 height 23
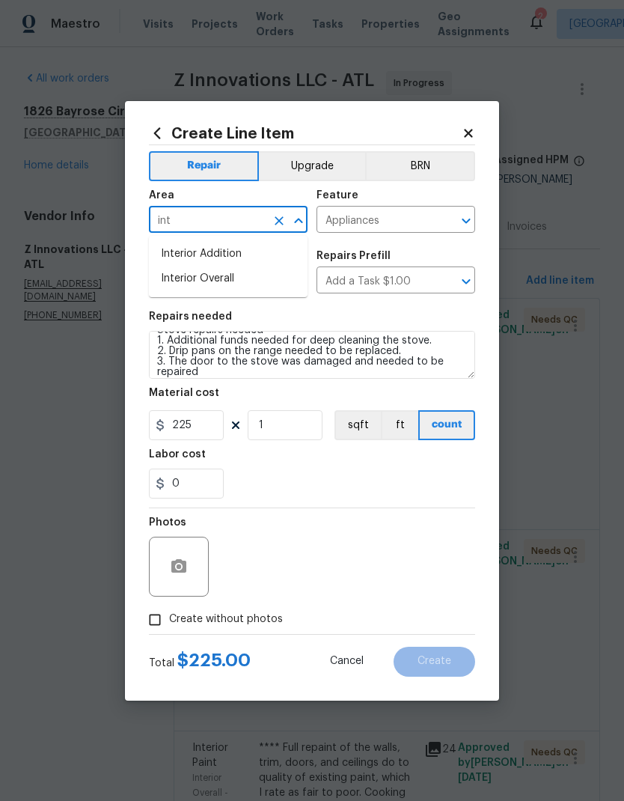
click at [237, 282] on li "Interior Overall" at bounding box center [228, 279] width 159 height 25
type input "Interior Overall"
click at [181, 583] on button "button" at bounding box center [179, 567] width 36 height 36
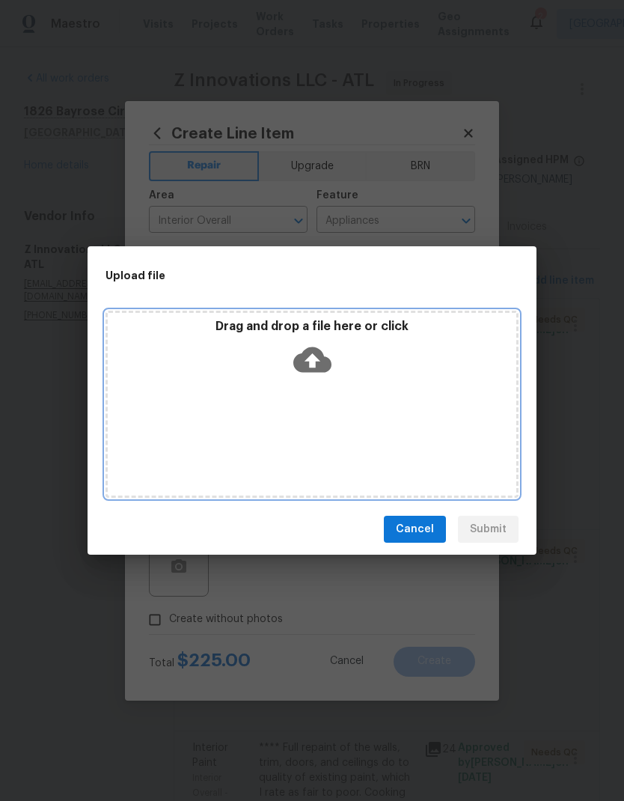
click at [322, 353] on icon at bounding box center [312, 359] width 38 height 25
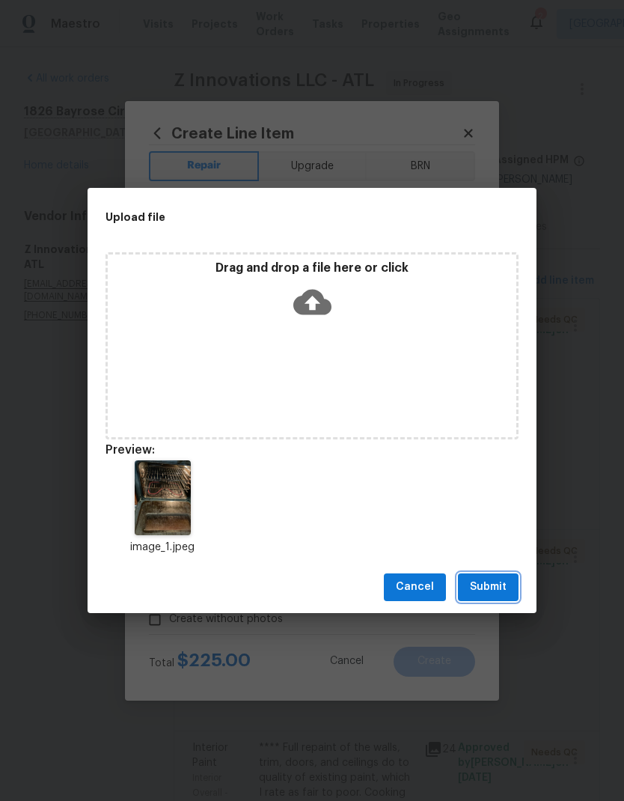
click at [493, 598] on button "Submit" at bounding box center [488, 587] width 61 height 28
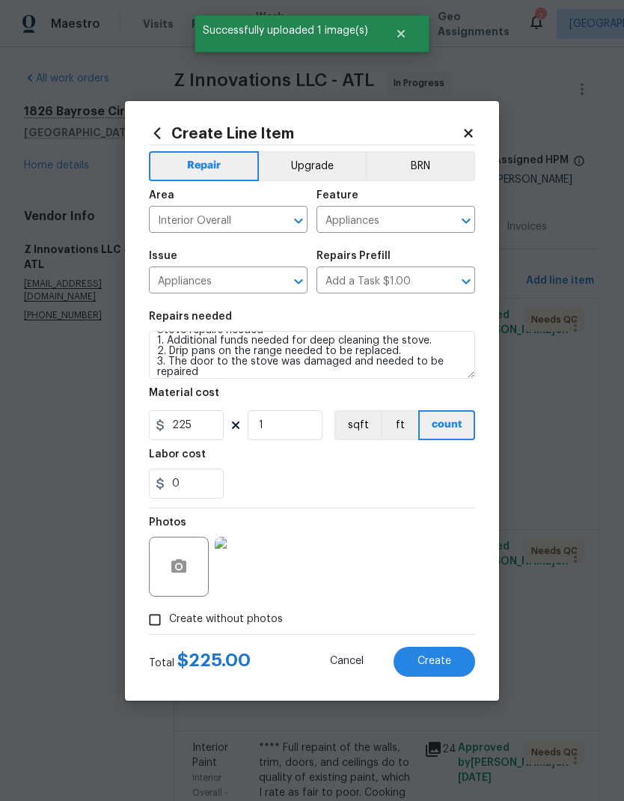
click at [436, 665] on span "Create" at bounding box center [435, 661] width 34 height 11
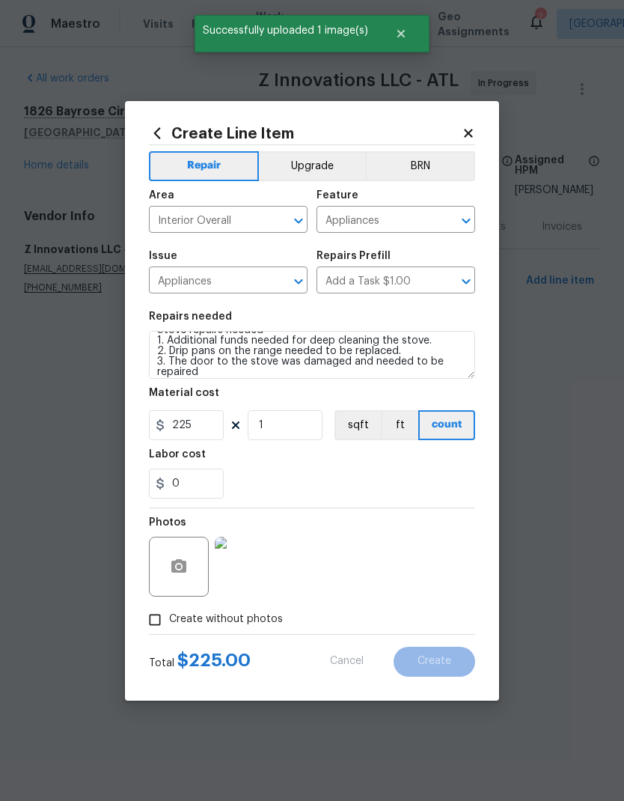
type input "0"
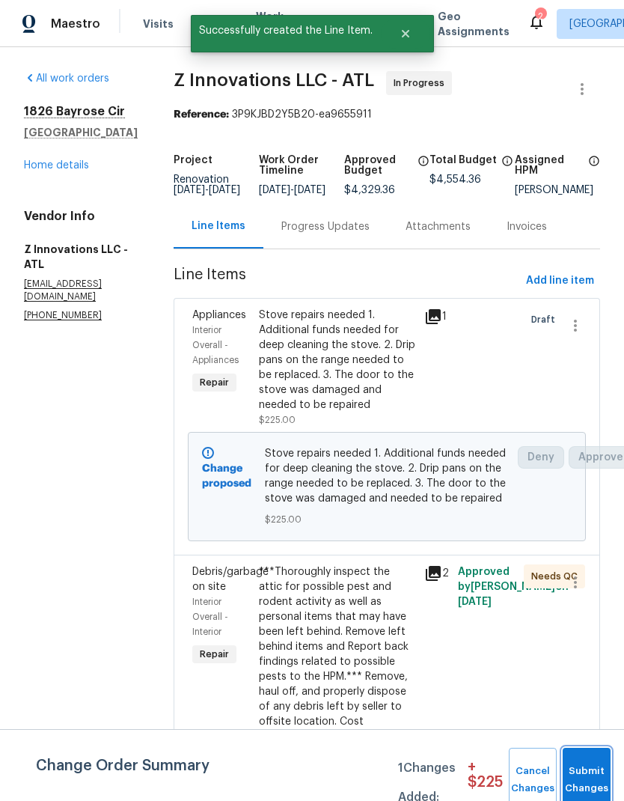
click at [598, 770] on button "Submit Changes" at bounding box center [587, 780] width 48 height 64
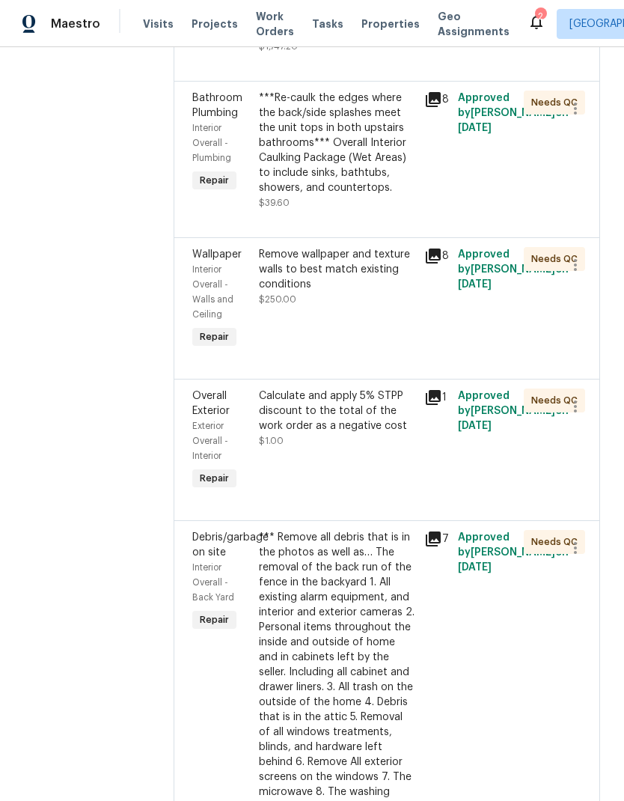
scroll to position [1393, 0]
click at [350, 408] on div "Calculate and apply 5% STPP discount to the total of the work order as a negati…" at bounding box center [337, 411] width 157 height 45
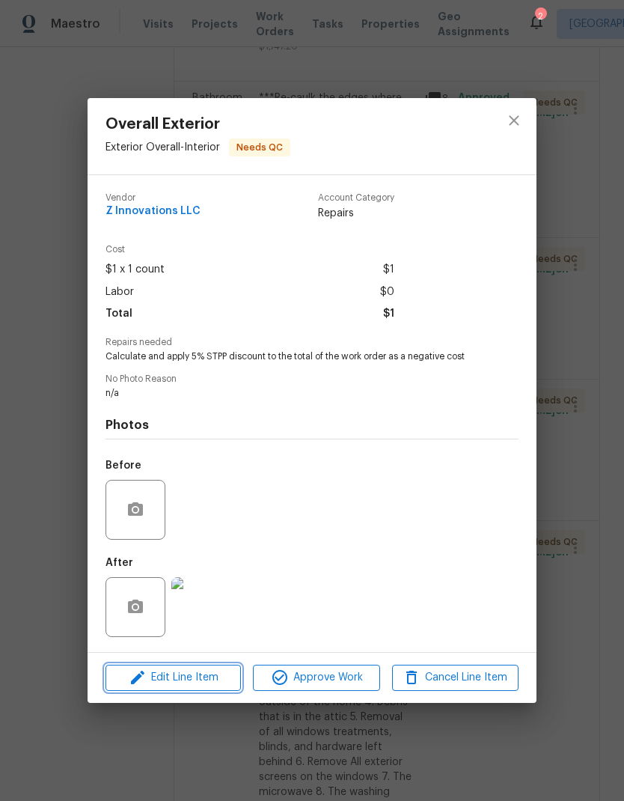
click at [210, 687] on span "Edit Line Item" at bounding box center [173, 678] width 127 height 19
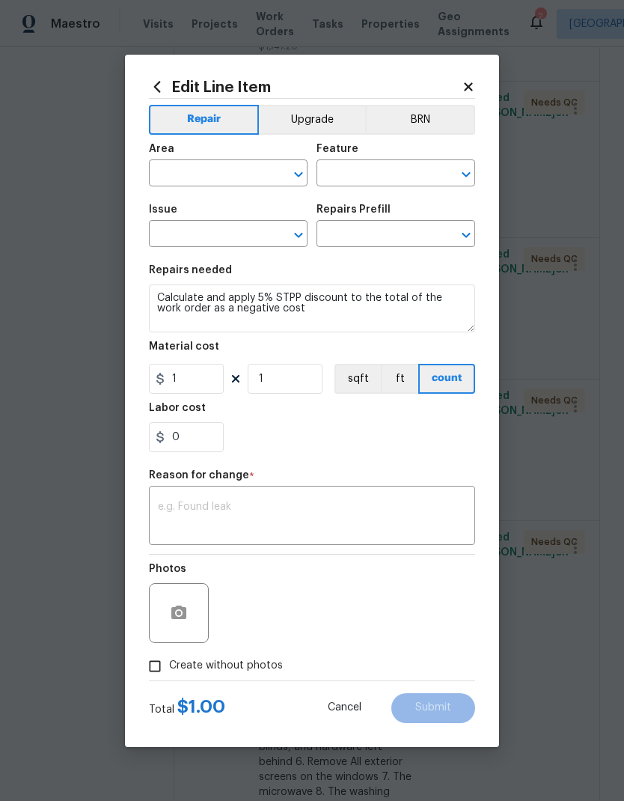
type input "Exterior Overall"
type input "Interior"
type input "Overall Exterior"
type input "Strategic Trade Partner Discount $1.00"
click at [206, 378] on input "1" at bounding box center [186, 379] width 75 height 30
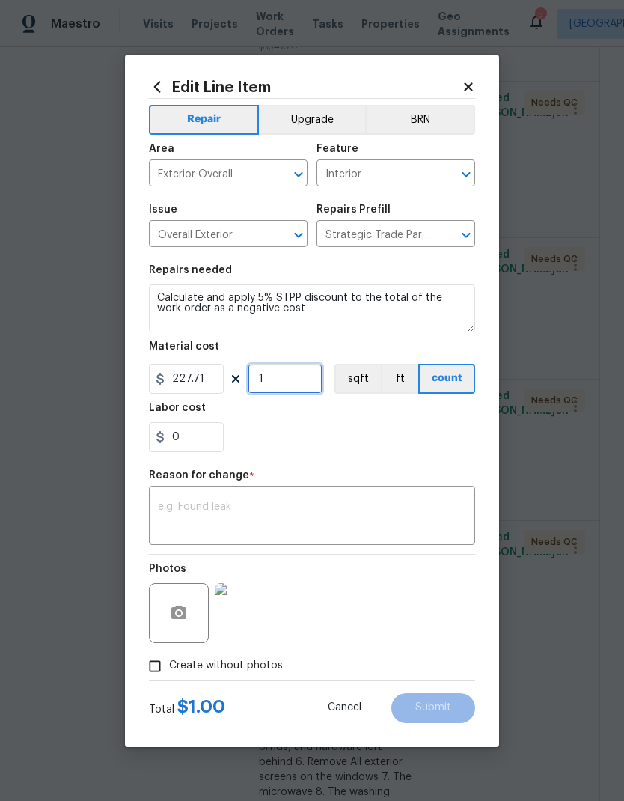
click at [299, 386] on input "1" at bounding box center [285, 379] width 75 height 30
click at [171, 385] on input "227.71" at bounding box center [186, 379] width 75 height 30
type input "-227.71"
click at [314, 383] on input "1" at bounding box center [285, 379] width 75 height 30
click at [264, 507] on textarea at bounding box center [312, 517] width 308 height 31
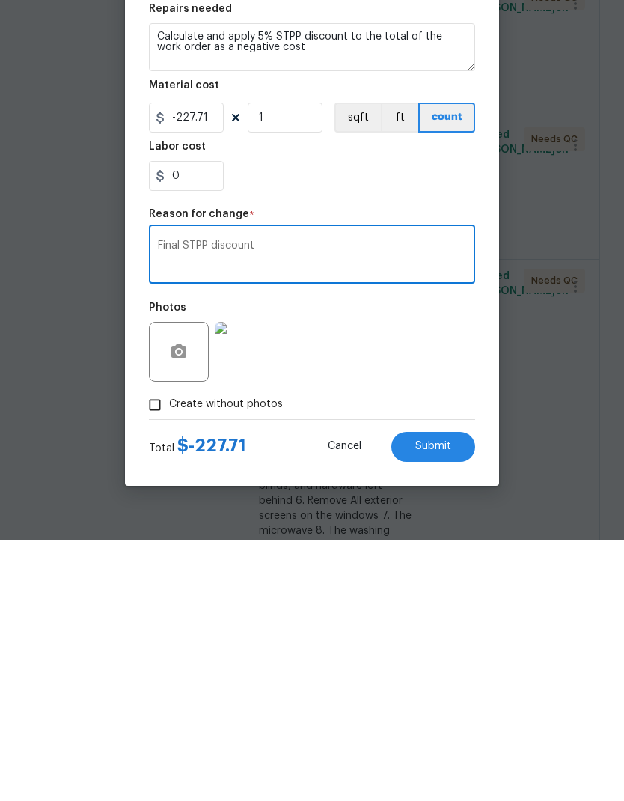
type textarea "Final STPP discount"
click at [439, 702] on span "Submit" at bounding box center [434, 707] width 36 height 11
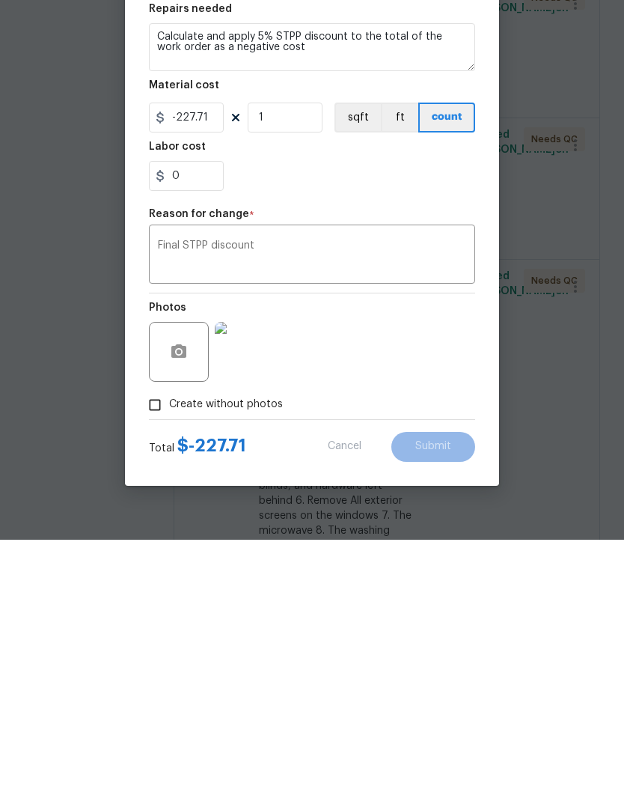
scroll to position [60, 0]
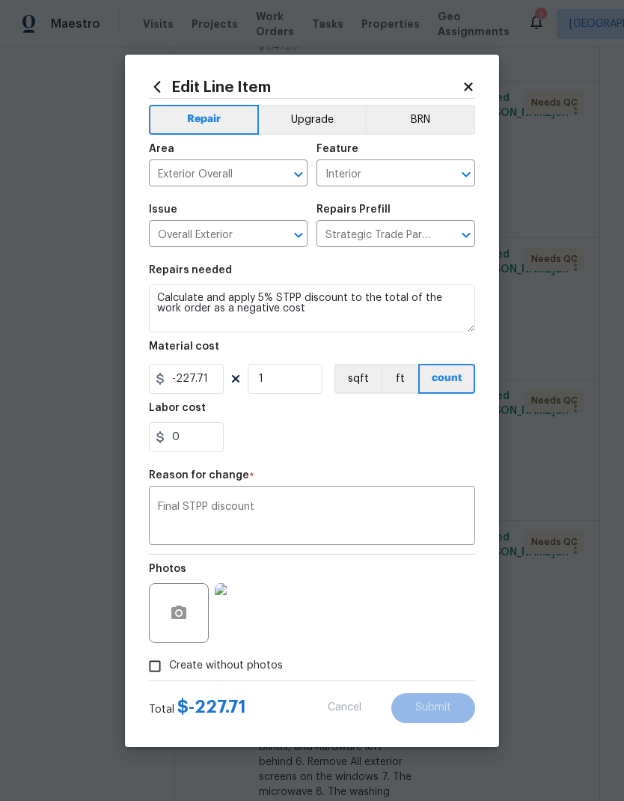
type input "1"
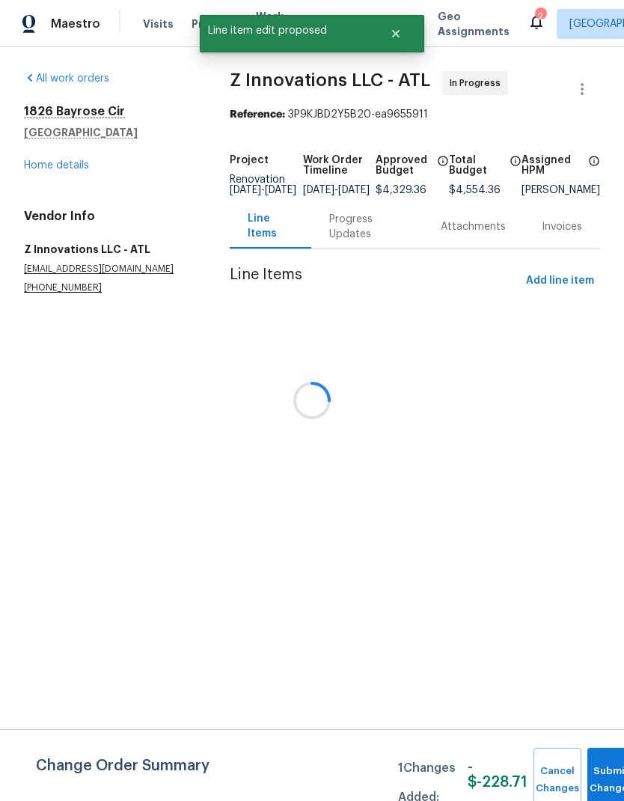
scroll to position [0, 0]
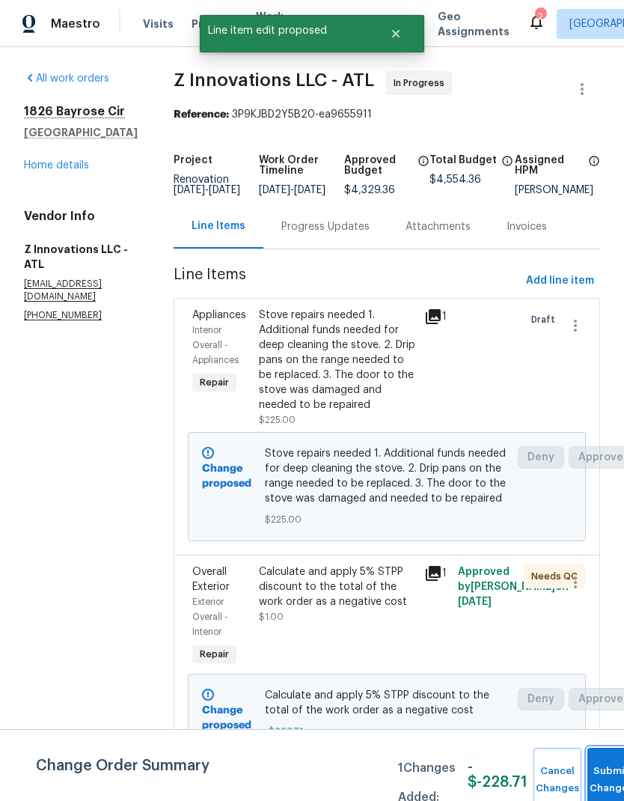
click at [603, 780] on span "Submit Changes" at bounding box center [611, 780] width 33 height 34
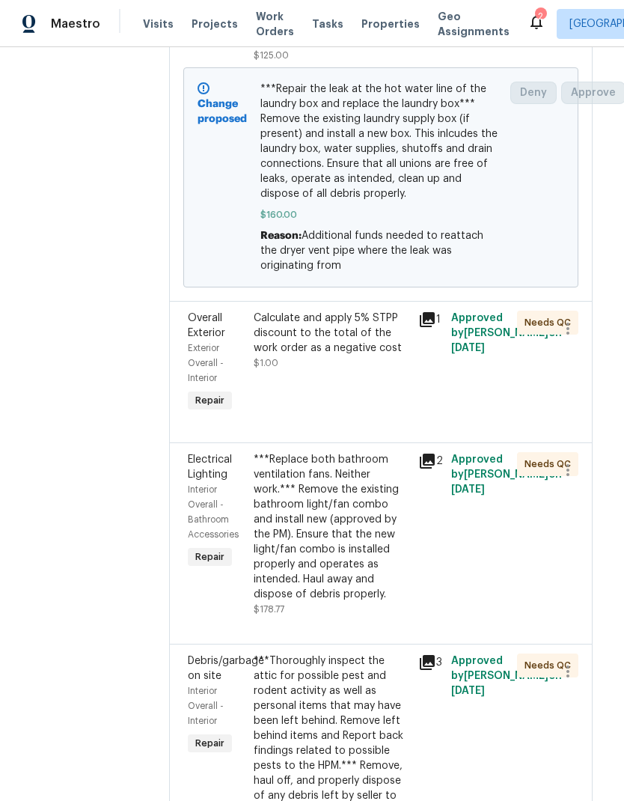
scroll to position [1306, 7]
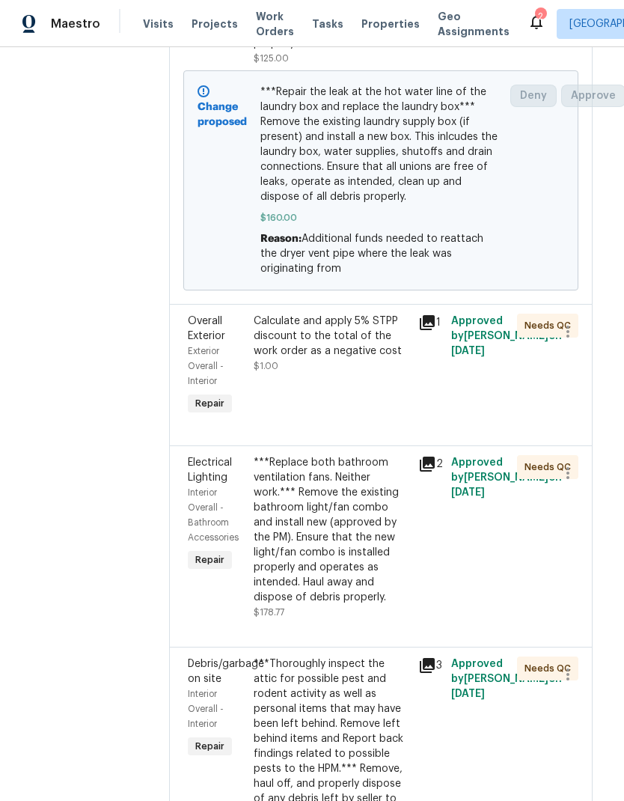
click at [335, 314] on div "Calculate and apply 5% STPP discount to the total of the work order as a negati…" at bounding box center [332, 336] width 156 height 45
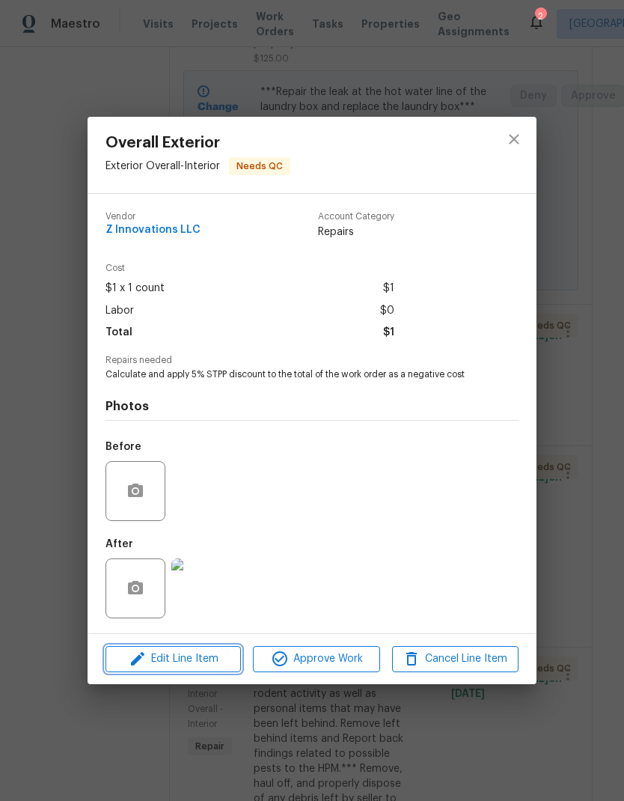
click at [213, 666] on span "Edit Line Item" at bounding box center [173, 659] width 127 height 19
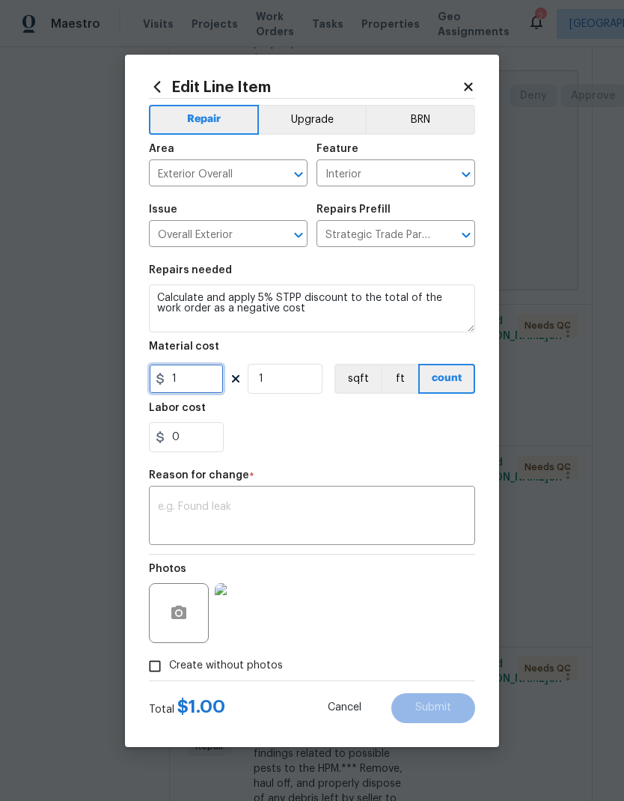
click at [211, 383] on input "1" at bounding box center [186, 379] width 75 height 30
click at [177, 379] on input "359.61" at bounding box center [186, 379] width 75 height 30
type input "-359.61"
click at [264, 503] on textarea at bounding box center [312, 517] width 308 height 31
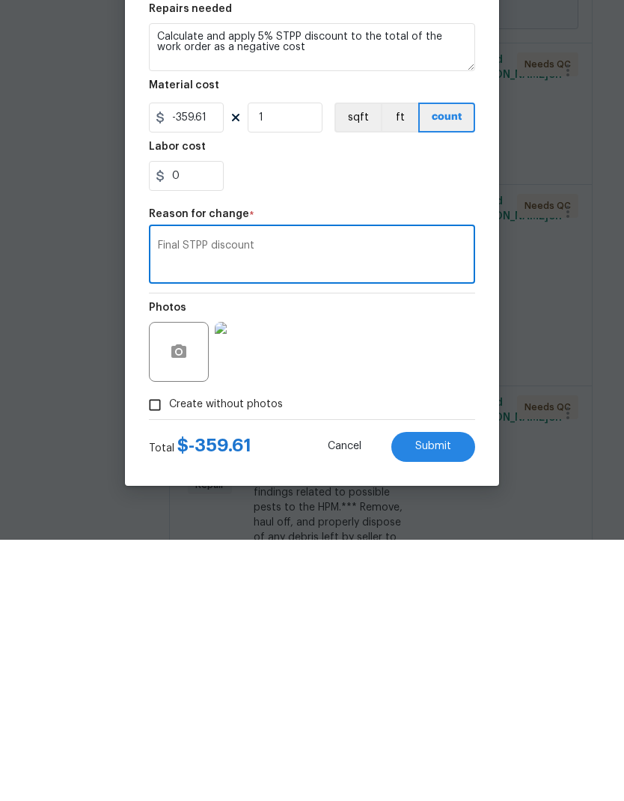
click at [285, 502] on textarea "Final STPP discount" at bounding box center [312, 517] width 308 height 31
type textarea "Final STPP discount"
click at [450, 702] on span "Submit" at bounding box center [434, 707] width 36 height 11
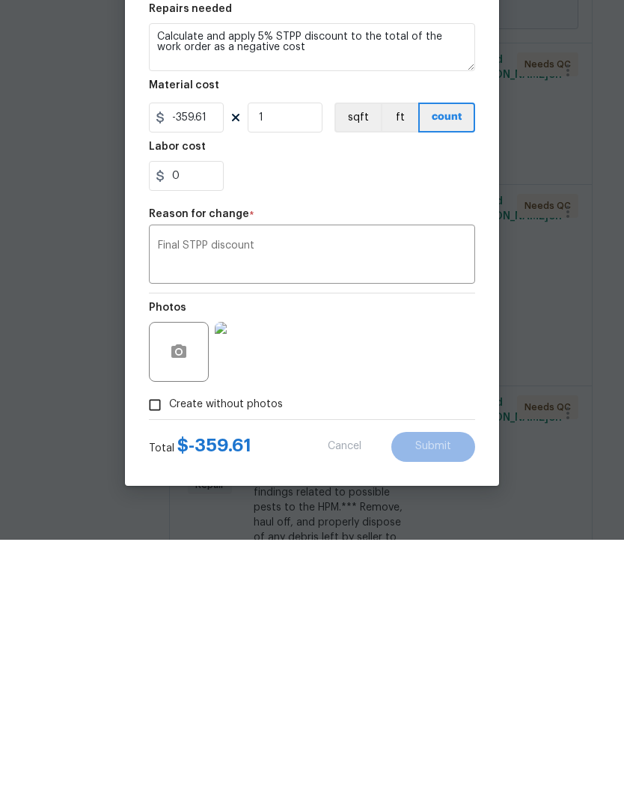
scroll to position [60, 0]
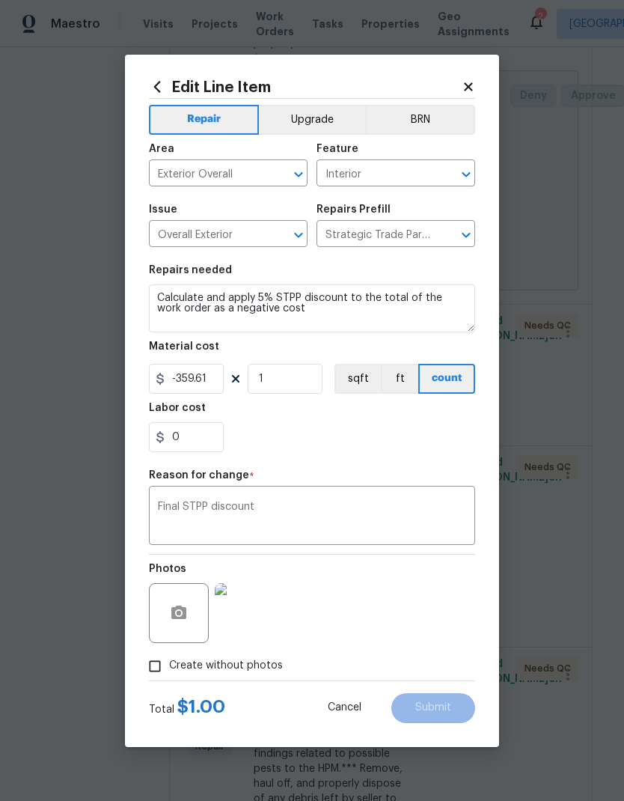
type input "1"
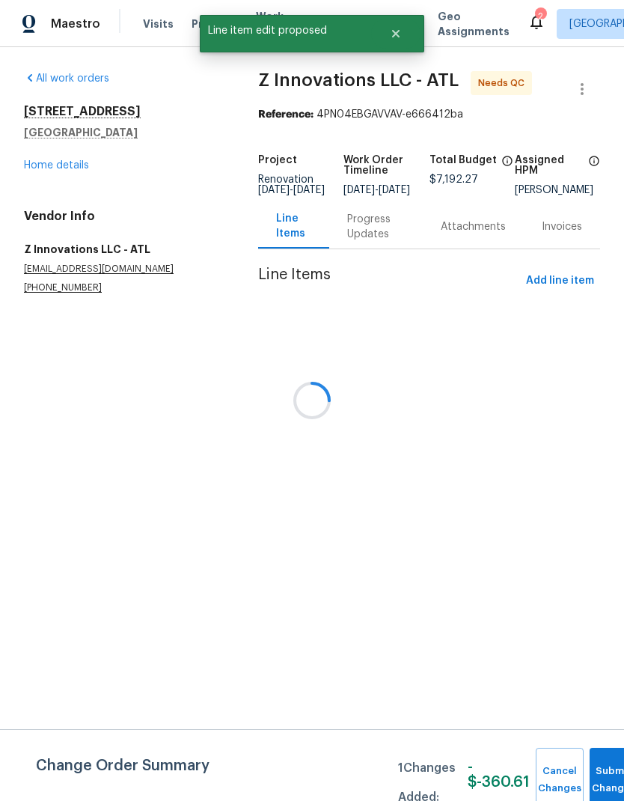
scroll to position [0, 0]
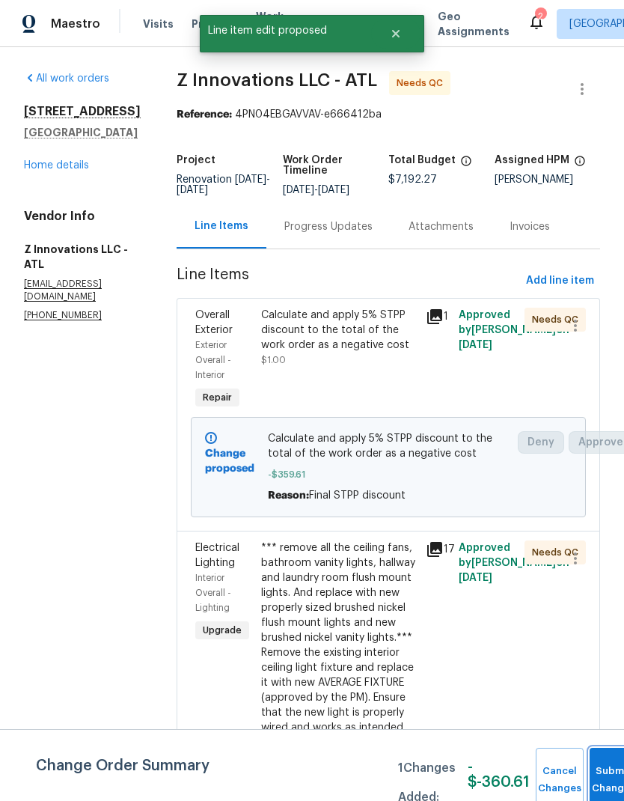
click at [606, 779] on span "Submit Changes" at bounding box center [613, 780] width 33 height 34
